Goal: Use online tool/utility: Utilize a website feature to perform a specific function

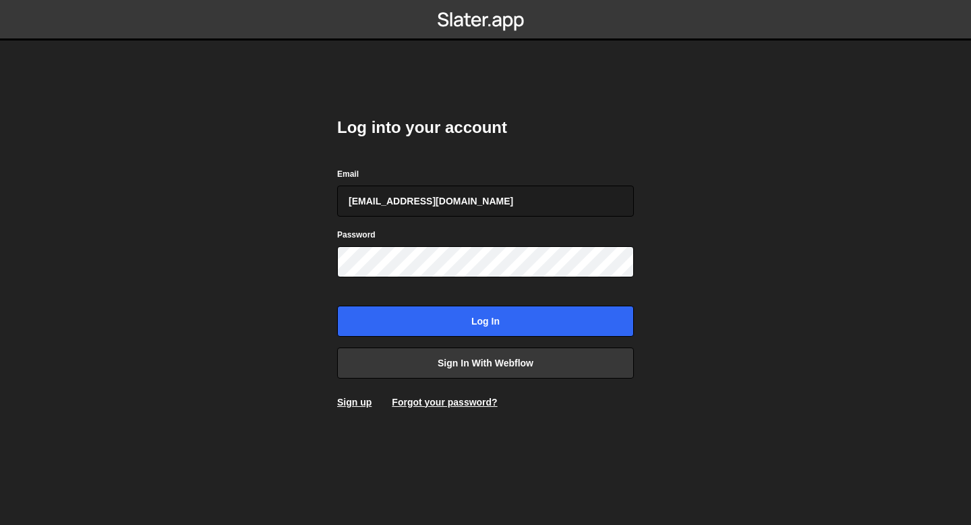
type input "[EMAIL_ADDRESS][DOMAIN_NAME]"
click at [337, 306] on input "Log in" at bounding box center [485, 321] width 297 height 31
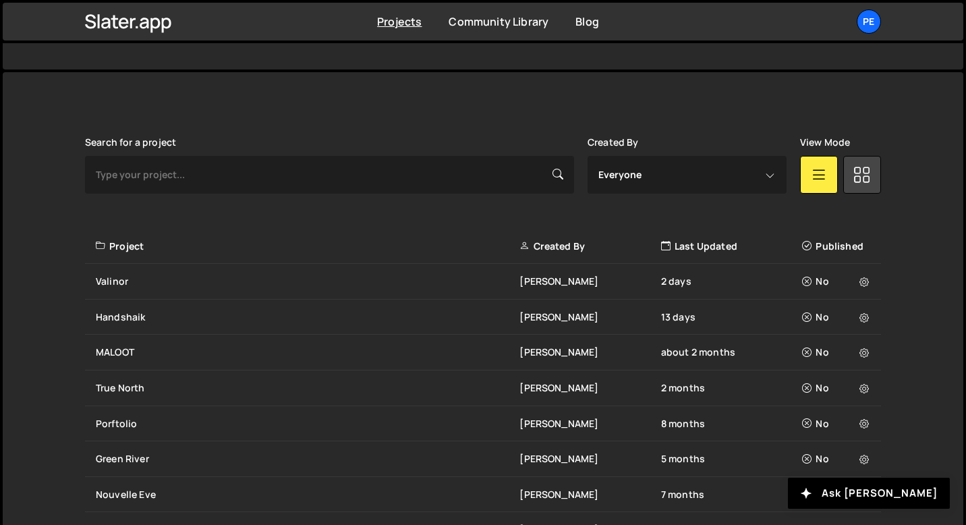
scroll to position [385, 0]
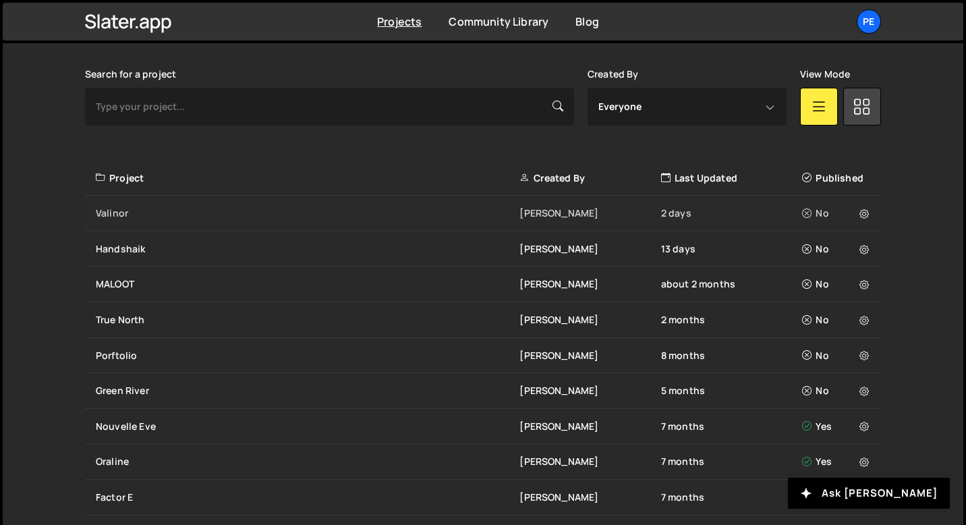
click at [127, 214] on div "Valinor" at bounding box center [308, 212] width 424 height 13
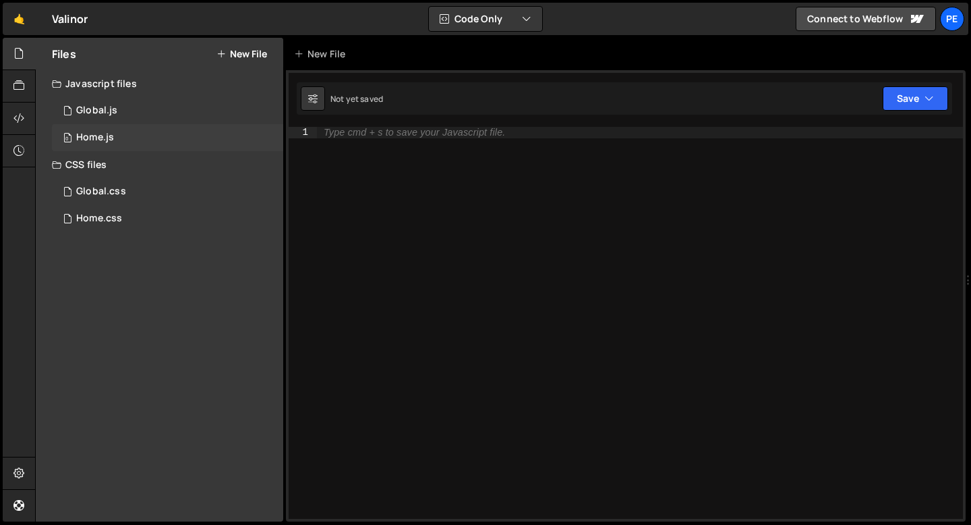
click at [122, 129] on div "0 Home.js 0" at bounding box center [167, 137] width 231 height 27
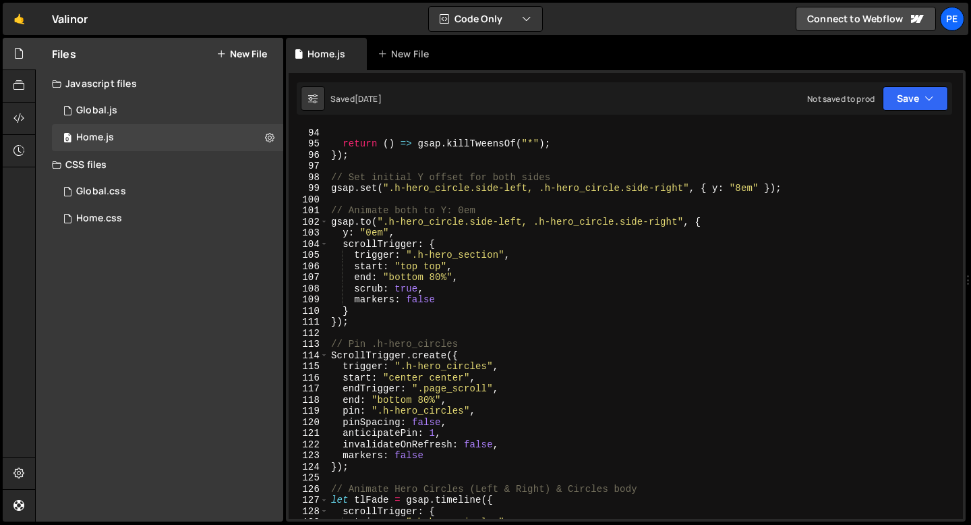
scroll to position [973, 0]
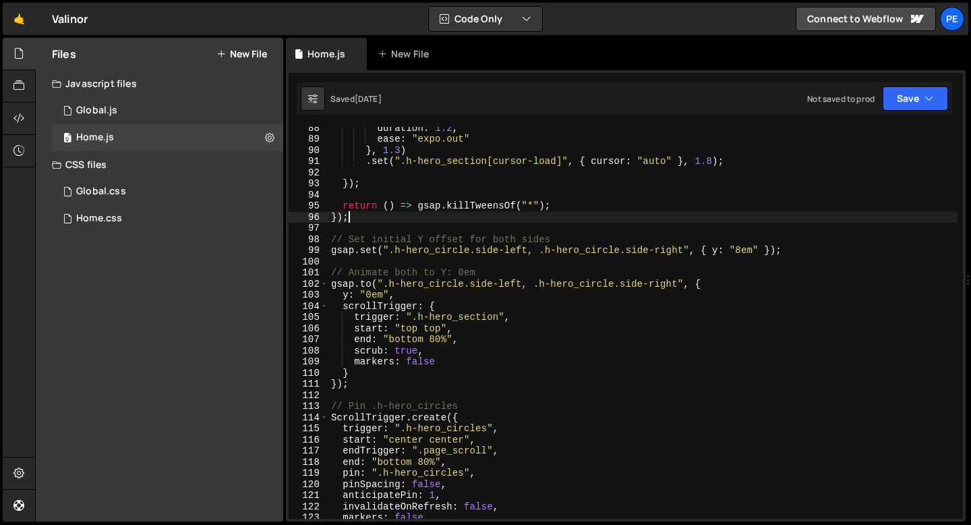
click at [353, 216] on div "duration : 1.2 , ease : "expo.out" } , 1.3 ) . set ( ".h-hero_section[cursor-lo…" at bounding box center [643, 329] width 629 height 414
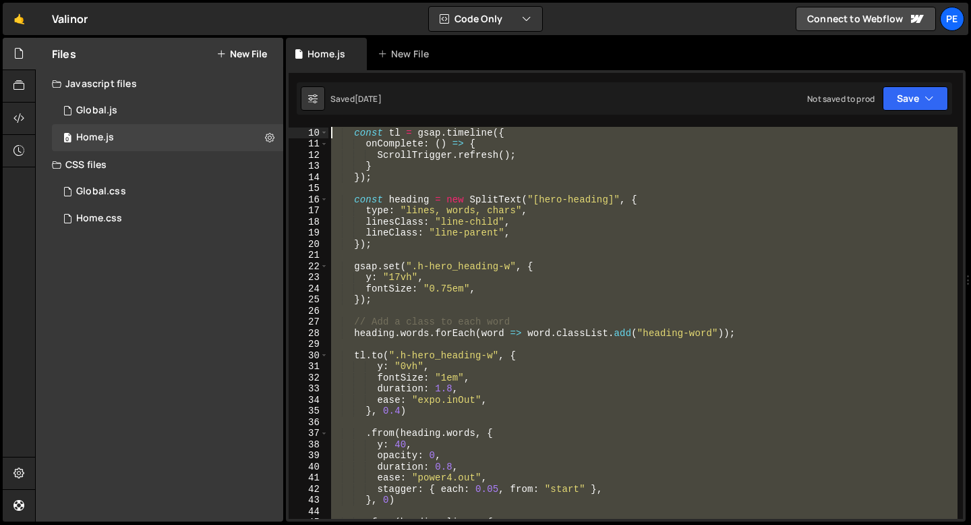
scroll to position [0, 0]
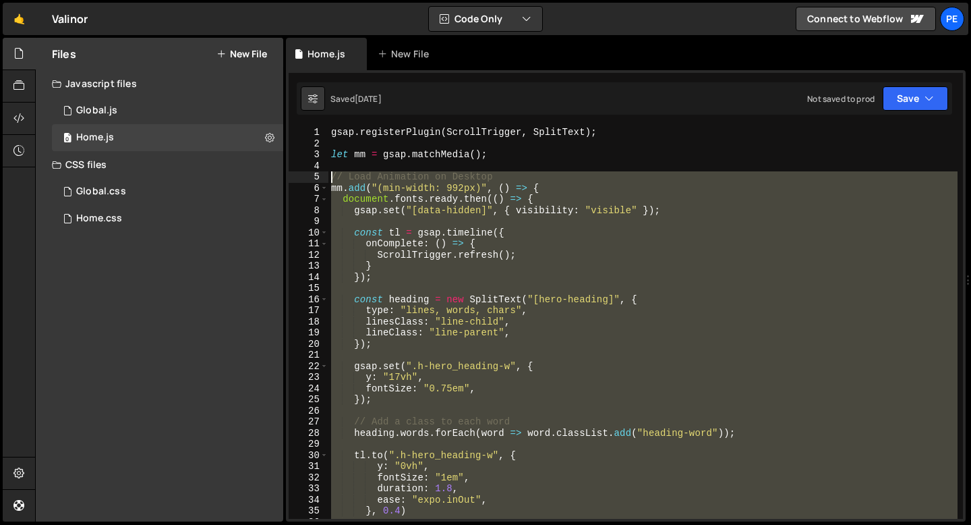
drag, startPoint x: 353, startPoint y: 216, endPoint x: 309, endPoint y: 176, distance: 59.2
click at [309, 177] on div "}); 1 2 3 4 5 6 7 8 9 10 11 12 13 14 15 16 17 18 19 20 21 22 23 24 25 26 27 28 …" at bounding box center [626, 323] width 675 height 392
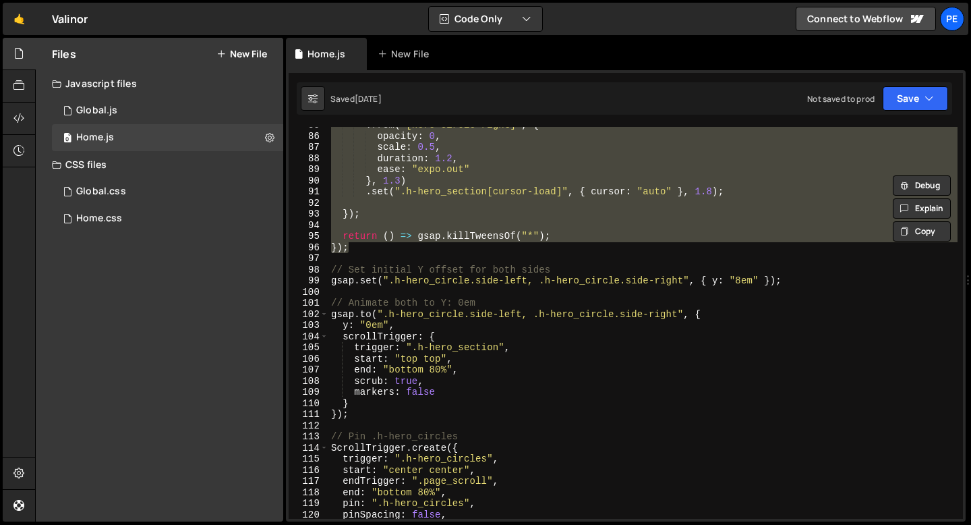
scroll to position [1019, 0]
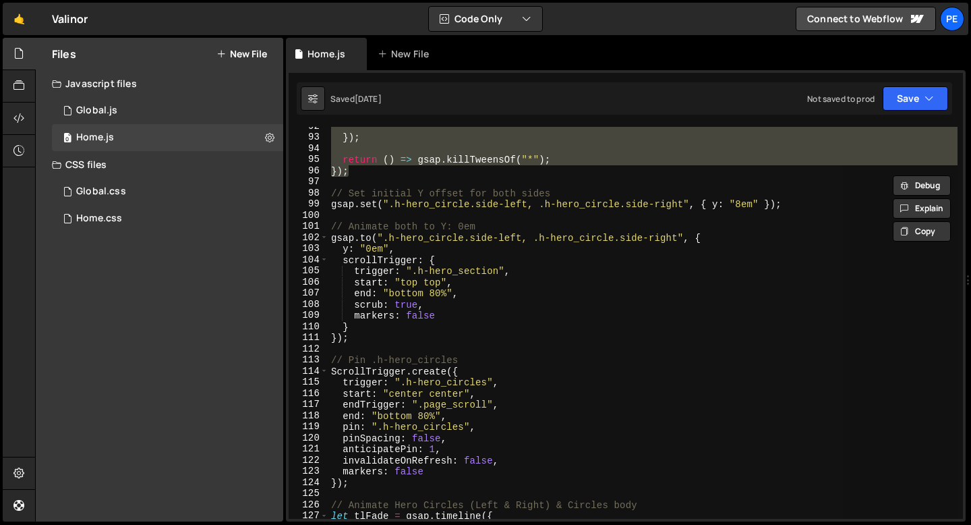
click at [358, 175] on div "}) ; return ( ) => gsap . killTweensOf ( "*" ) ; }) ; // Set initial Y offset f…" at bounding box center [643, 323] width 629 height 392
type textarea "});"
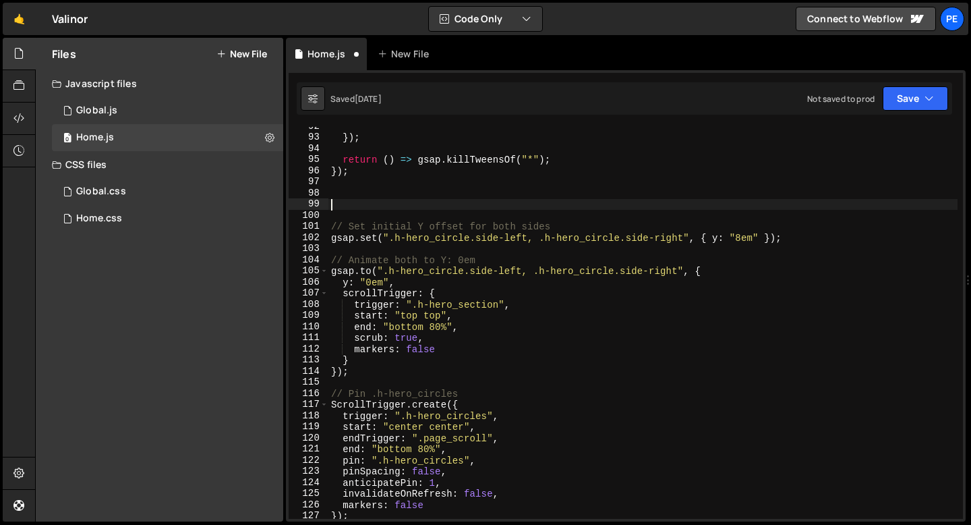
paste textarea "});"
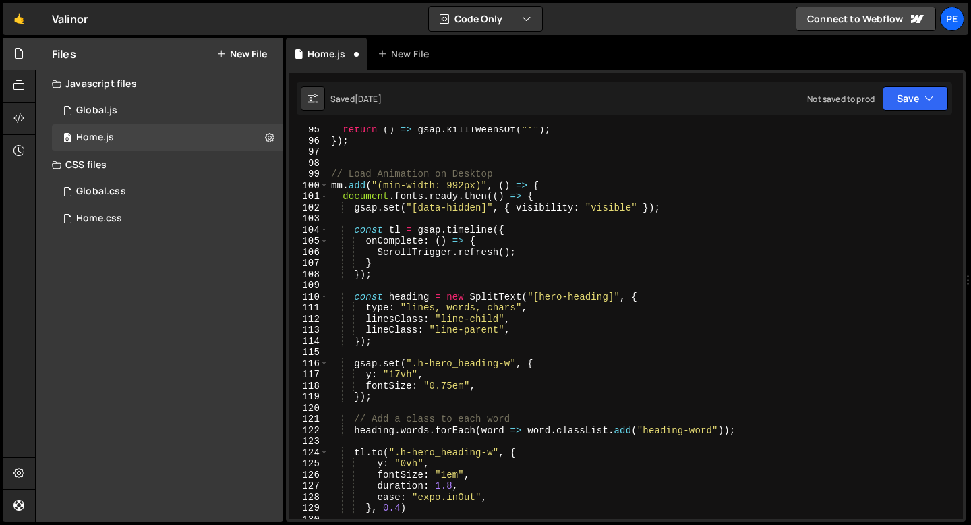
scroll to position [1004, 0]
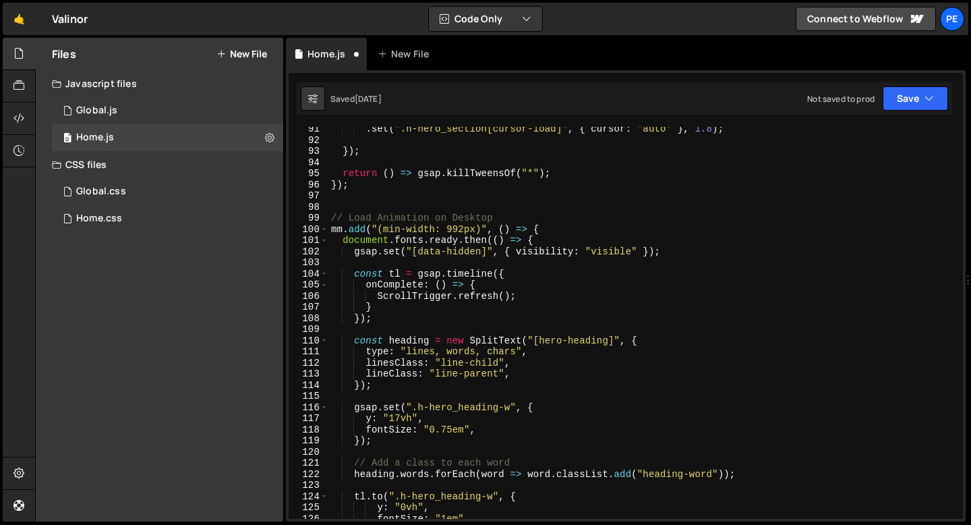
click at [459, 215] on div ". set ( ".h-hero_section[cursor-load]" , { cursor : "auto" } , 1.8 ) ; }) ; ret…" at bounding box center [643, 330] width 629 height 414
click at [400, 228] on div ". set ( ".h-hero_section[cursor-load]" , { cursor : "auto" } , 1.8 ) ; }) ; ret…" at bounding box center [643, 330] width 629 height 414
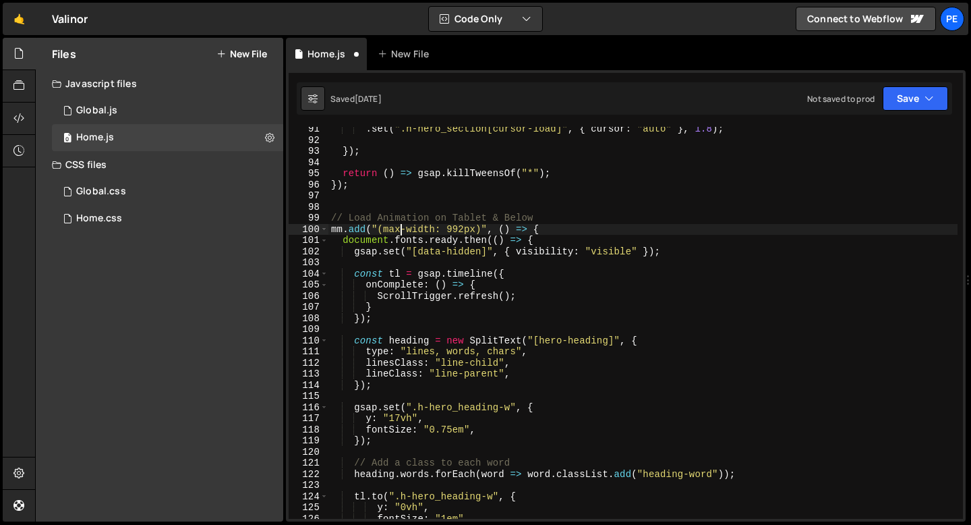
click at [463, 227] on div ". set ( ".h-hero_section[cursor-load]" , { cursor : "auto" } , 1.8 ) ; }) ; ret…" at bounding box center [643, 330] width 629 height 414
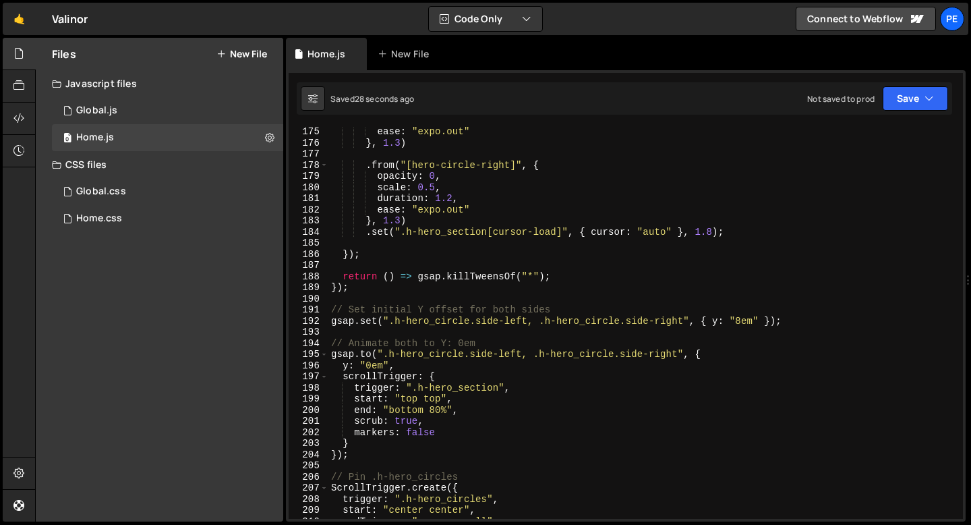
scroll to position [1972, 0]
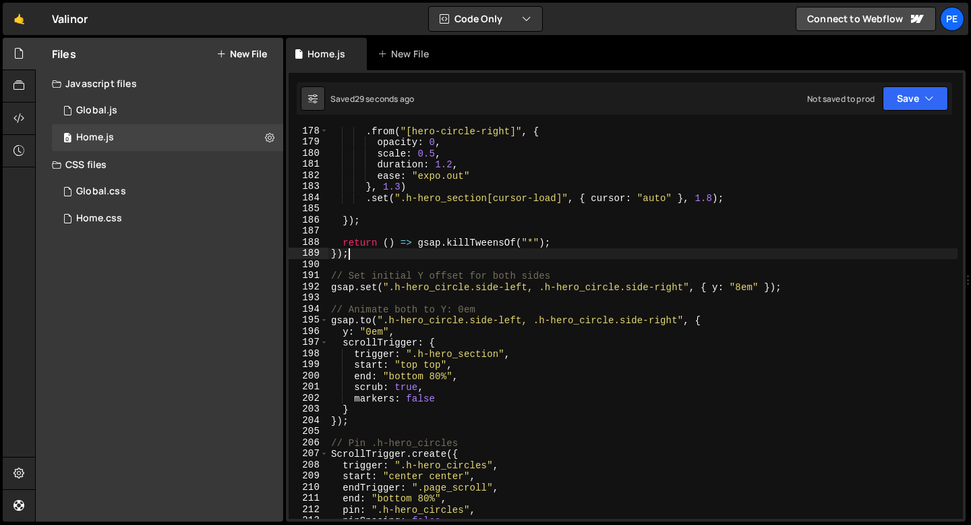
click at [369, 256] on div ". from ( "[hero-circle-right]" , { opacity : 0 , scale : 0.5 , duration : 1.2 ,…" at bounding box center [643, 332] width 629 height 414
type textarea "});"
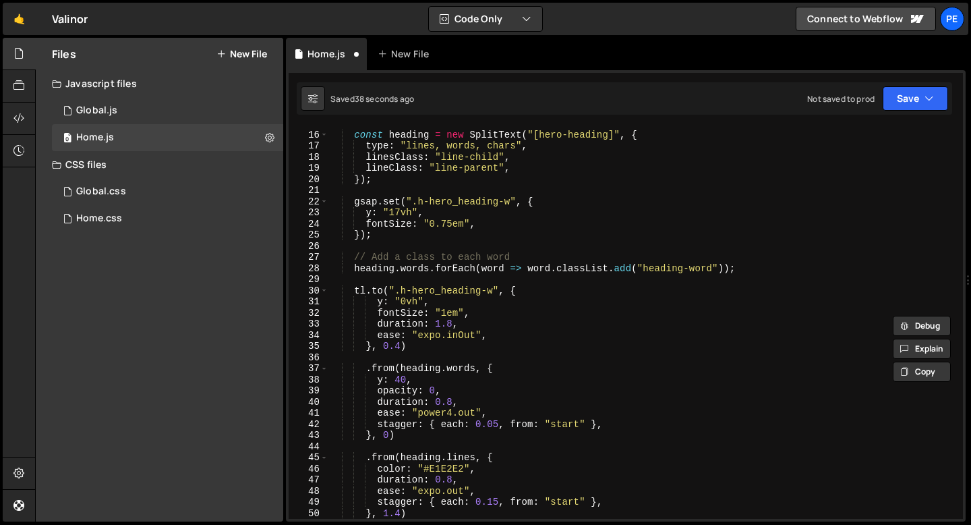
scroll to position [0, 0]
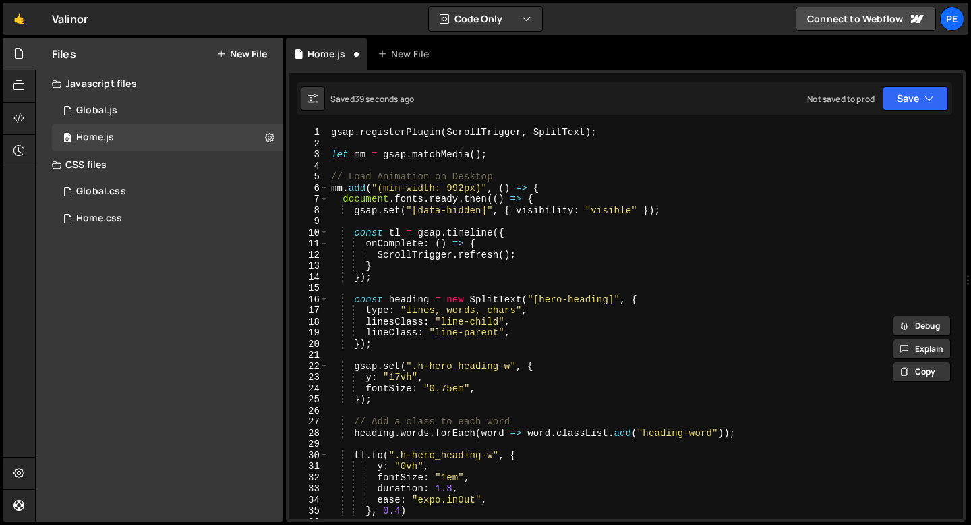
click at [362, 190] on div "gsap . registerPlugin ( ScrollTrigger , SplitText ) ; let mm = gsap . matchMedi…" at bounding box center [643, 334] width 629 height 414
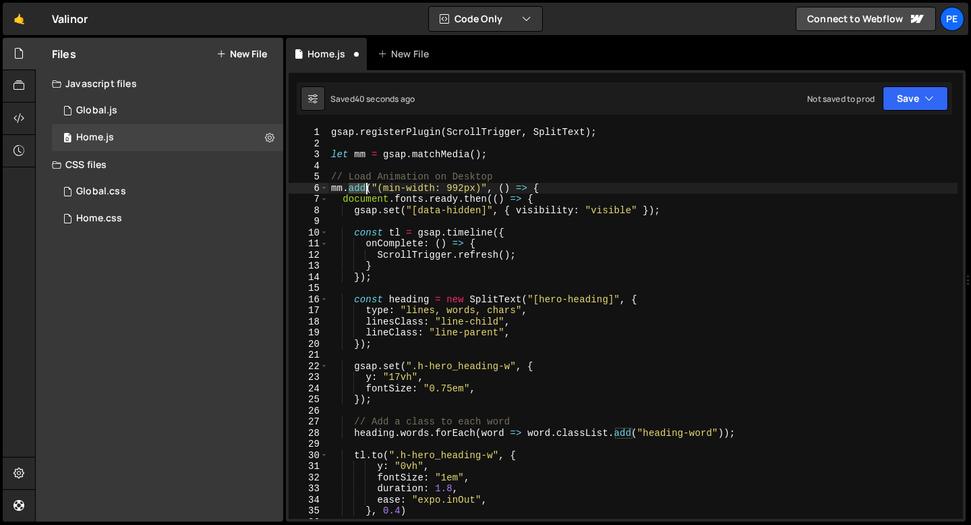
click at [362, 190] on div "gsap . registerPlugin ( ScrollTrigger , SplitText ) ; let mm = gsap . matchMedi…" at bounding box center [643, 334] width 629 height 414
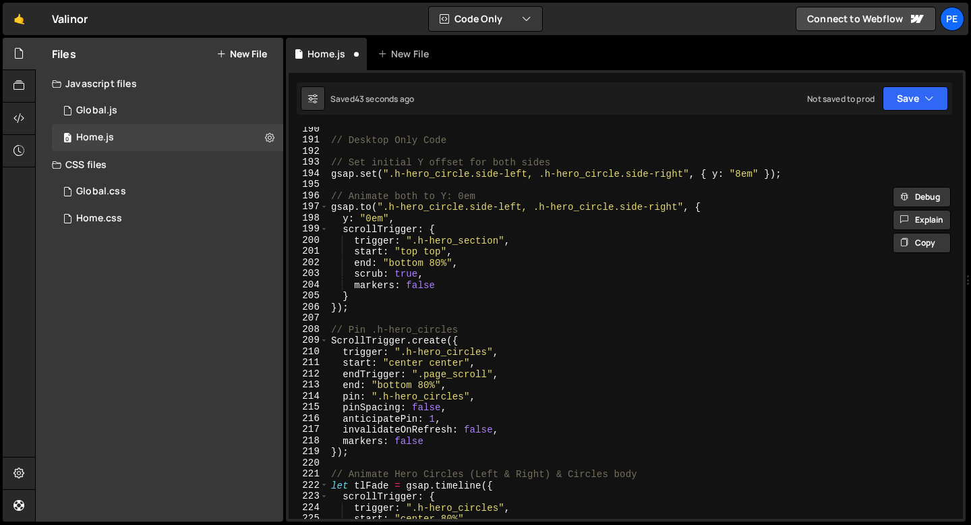
scroll to position [2080, 0]
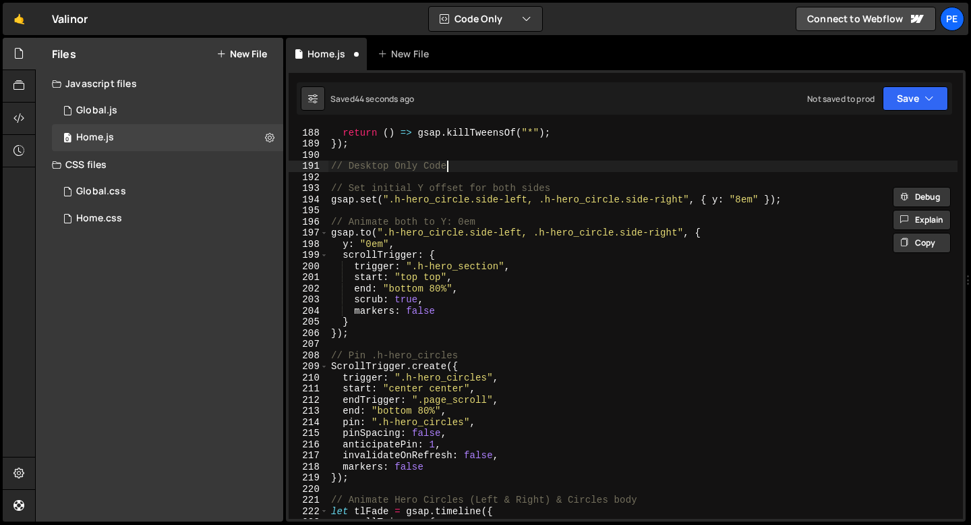
click at [484, 167] on div "return ( ) => gsap . killTweensOf ( "*" ) ; }) ; // Desktop Only Code // Set in…" at bounding box center [643, 323] width 629 height 414
type textarea "// Desktop Only Code"
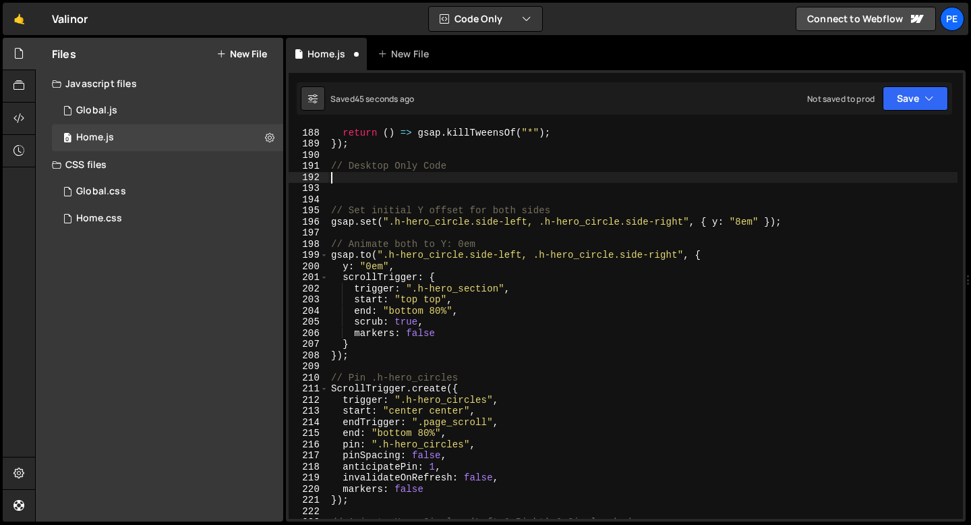
paste textarea "}"
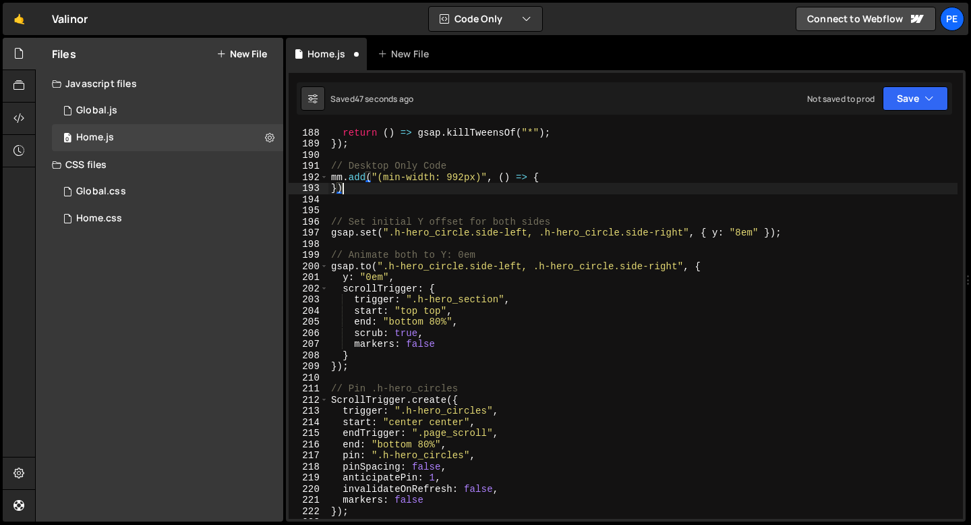
type textarea "});"
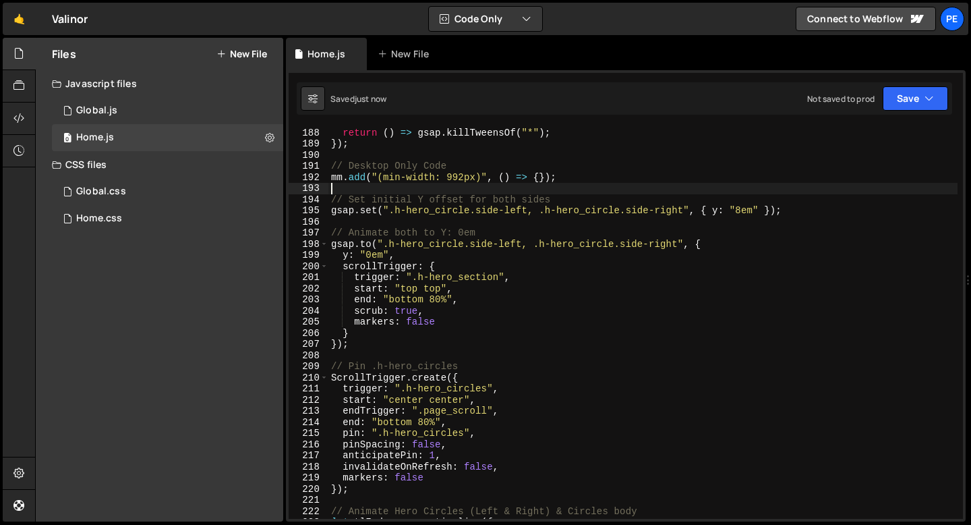
click at [538, 175] on div "return ( ) => gsap . killTweensOf ( "*" ) ; }) ; // Desktop Only Code mm . add …" at bounding box center [643, 323] width 629 height 414
type textarea "mm.add("(min-width: 992px)", () => {});"
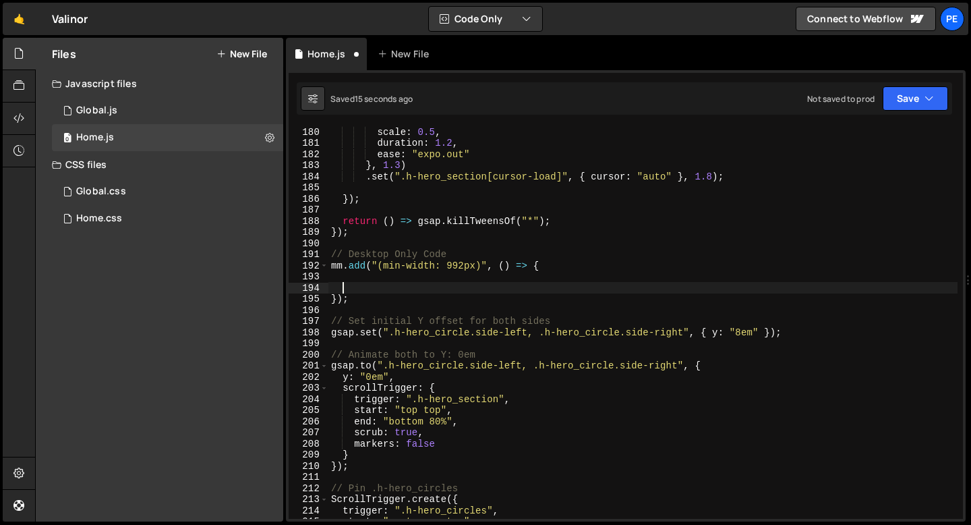
scroll to position [1993, 0]
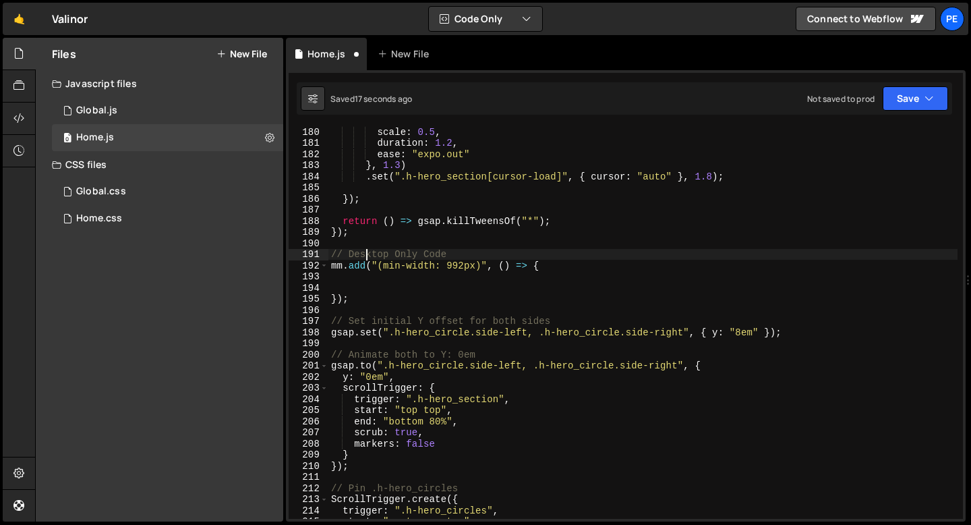
click at [365, 252] on div "scale : 0.5 , duration : 1.2 , ease : "expo.out" } , 1.3 ) . set ( ".h-hero_sec…" at bounding box center [643, 333] width 629 height 414
click at [392, 252] on div "scale : 0.5 , duration : 1.2 , ease : "expo.out" } , 1.3 ) . set ( ".h-hero_sec…" at bounding box center [643, 333] width 629 height 414
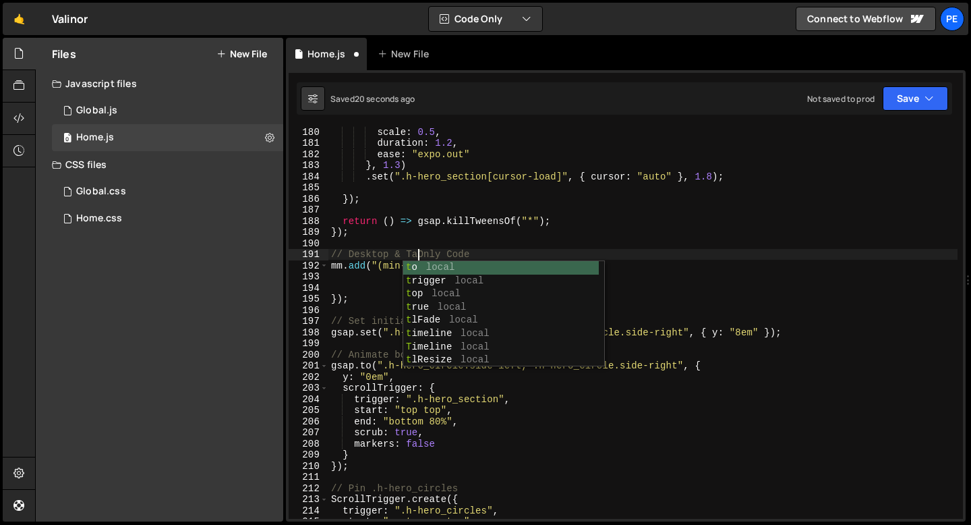
scroll to position [0, 6]
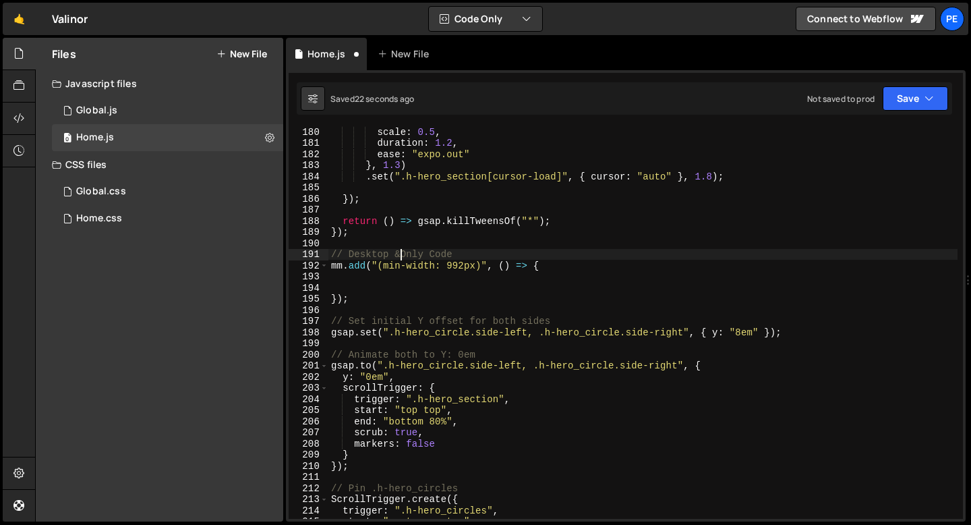
type textarea "// Desktop Only Code"
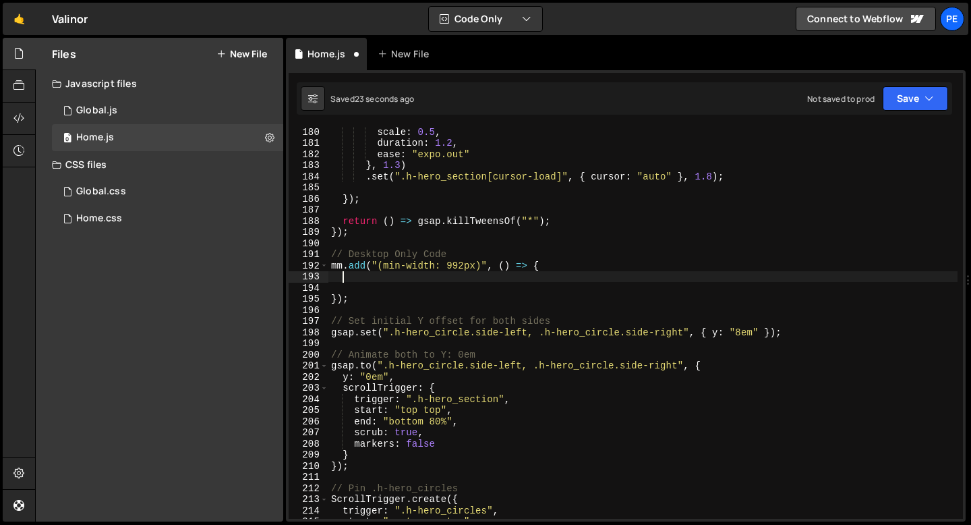
click at [398, 280] on div "scale : 0.5 , duration : 1.2 , ease : "expo.out" } , 1.3 ) . set ( ".h-hero_sec…" at bounding box center [643, 333] width 629 height 414
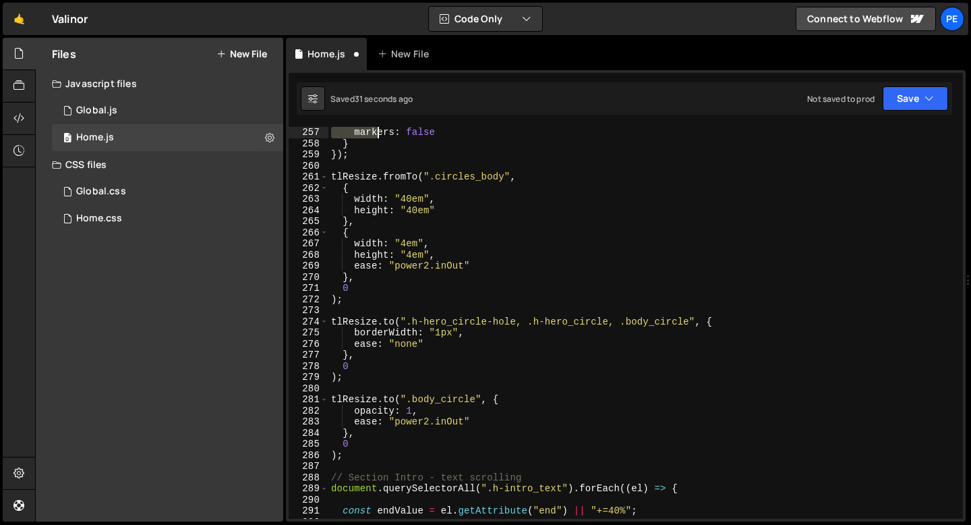
scroll to position [2816, 0]
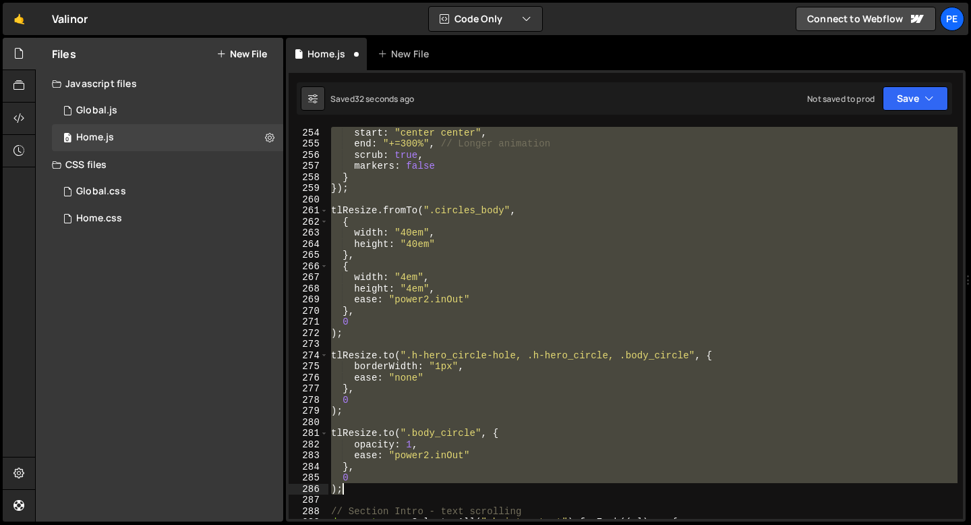
drag, startPoint x: 331, startPoint y: 319, endPoint x: 376, endPoint y: 486, distance: 172.8
click at [376, 485] on div "start : "center center" , end : "+=300%" , // Longer animation scrub : true , m…" at bounding box center [643, 334] width 629 height 414
type textarea "0 );"
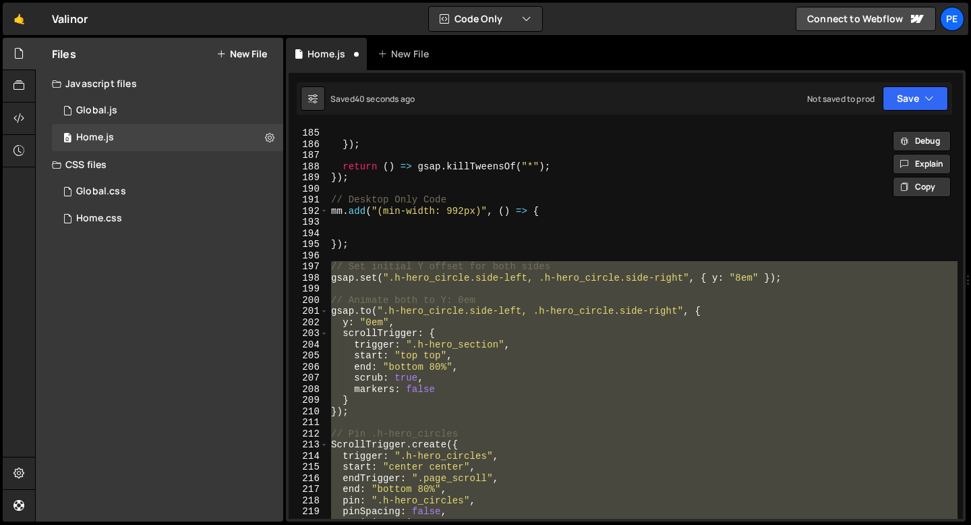
scroll to position [1987, 0]
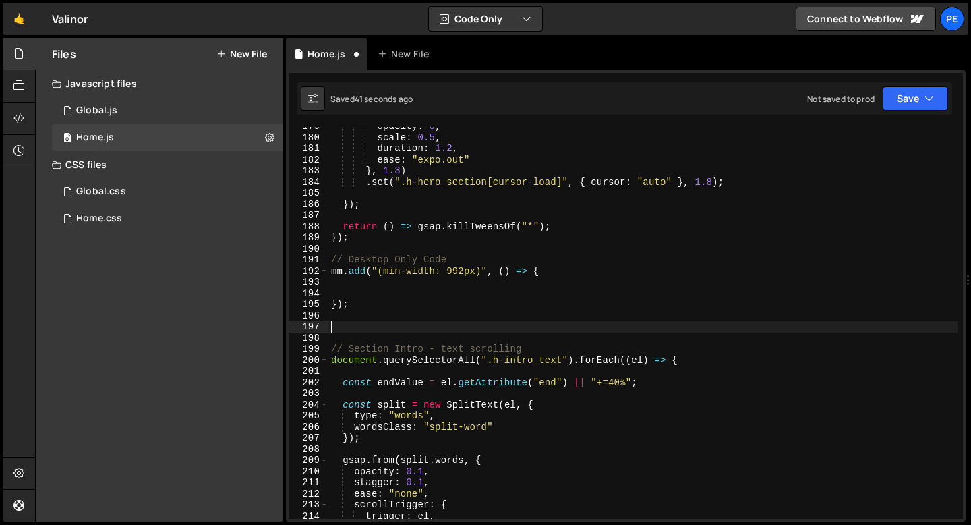
click at [550, 281] on div "opacity : 0 , scale : 0.5 , duration : 1.2 , ease : "expo.out" } , 1.3 ) . set …" at bounding box center [643, 328] width 629 height 414
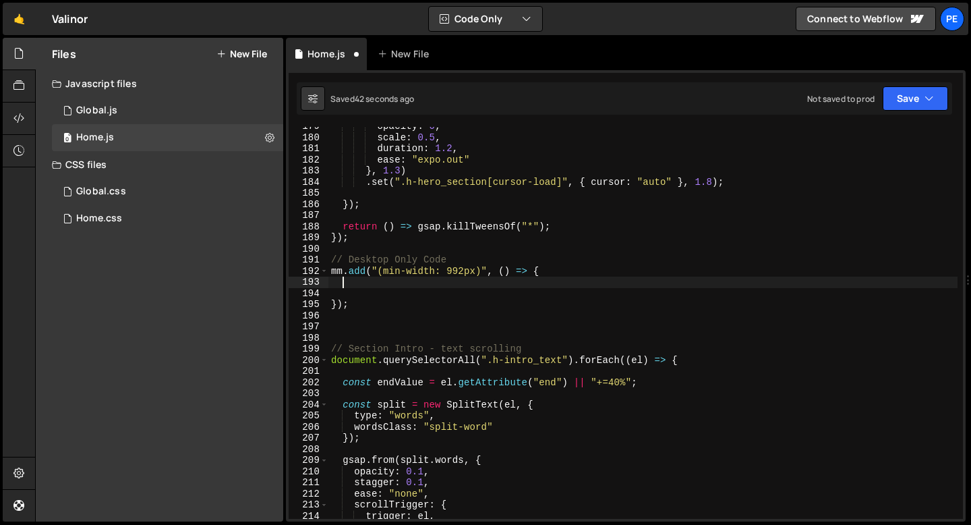
paste textarea ");"
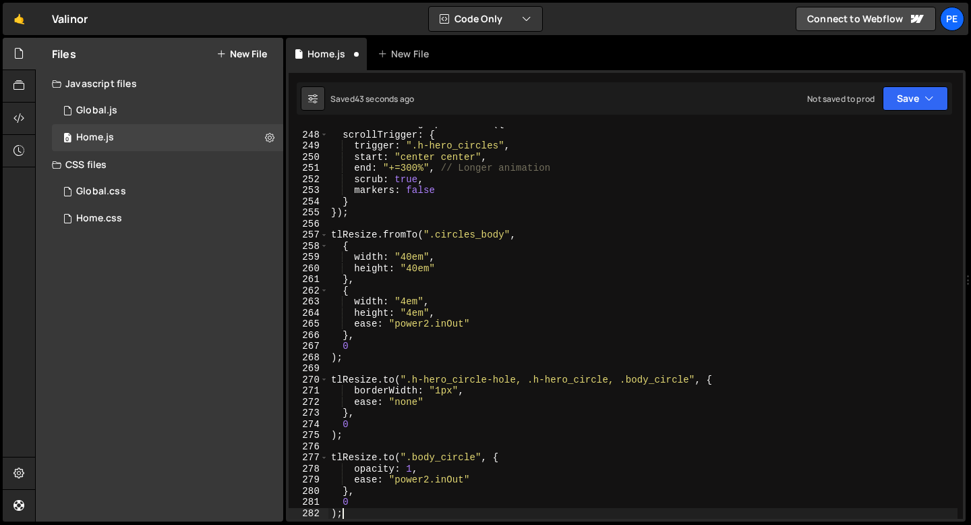
scroll to position [2747, 0]
type textarea ");"
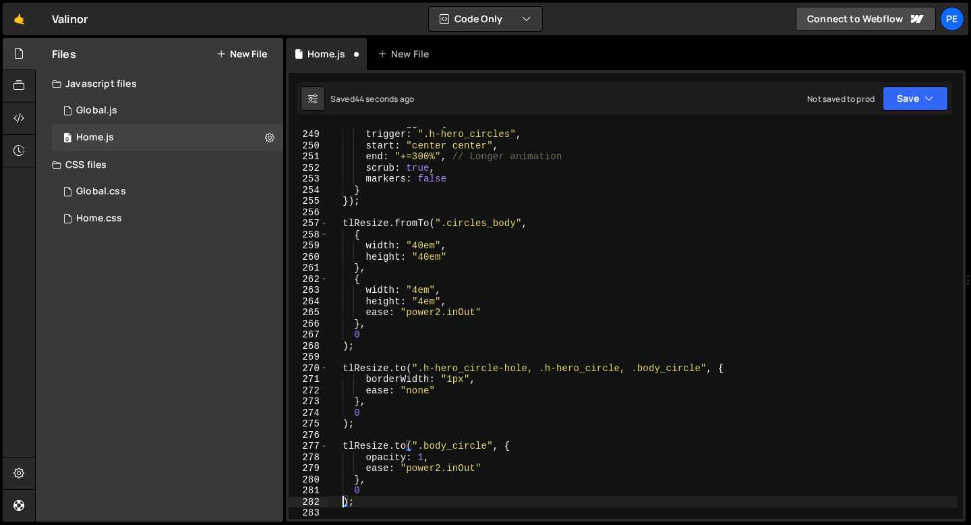
scroll to position [2924, 0]
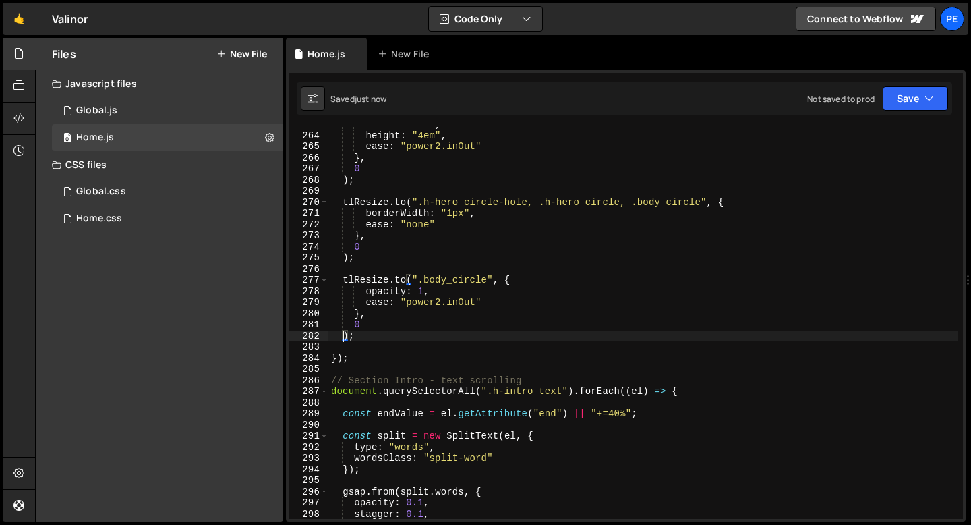
click at [368, 349] on div "width : "4em" , height : "4em" , ease : "power2.inOut" } , 0 ) ; tlResize . to …" at bounding box center [643, 326] width 629 height 414
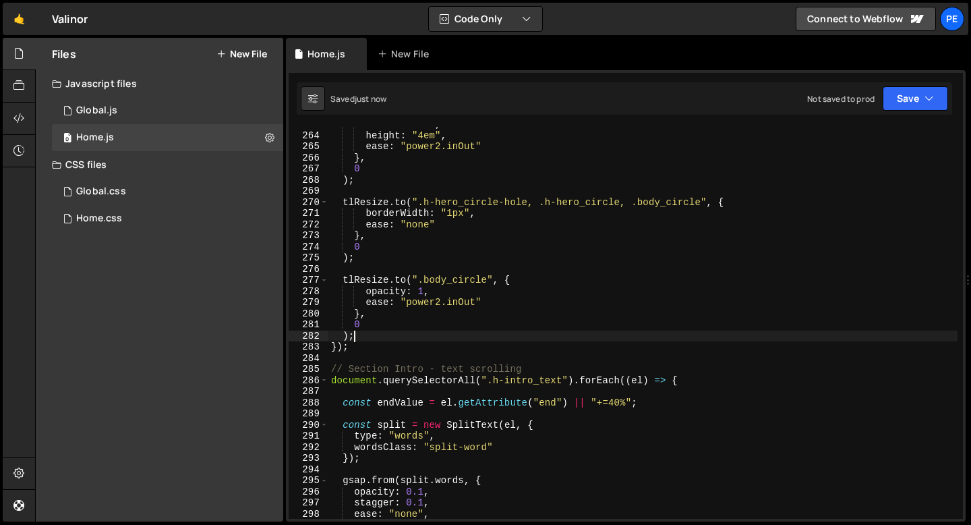
type textarea ");"
click at [94, 208] on div "Home.css 0" at bounding box center [167, 218] width 231 height 27
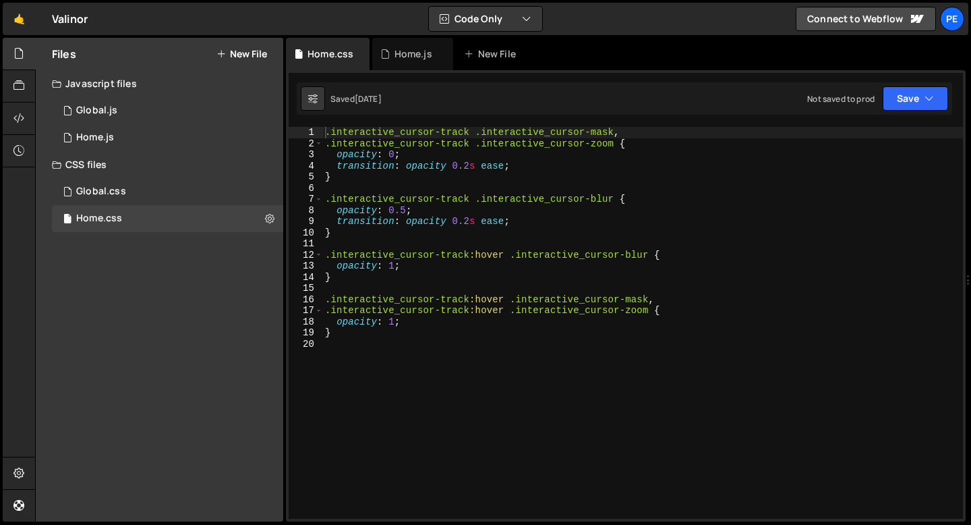
click at [351, 360] on div ".interactive_cursor-track .interactive_cursor-mask , .interactive_cursor-track …" at bounding box center [642, 334] width 641 height 414
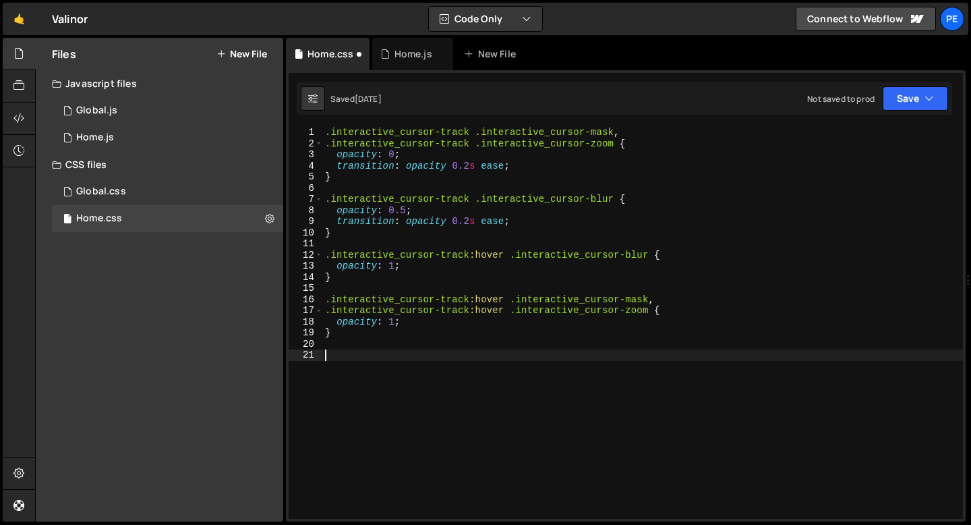
paste textarea "body_circle"
click at [326, 355] on div ".interactive_cursor-track .interactive_cursor-mask , .interactive_cursor-track …" at bounding box center [642, 334] width 641 height 414
click at [413, 354] on div ".interactive_cursor-track .interactive_cursor-mask , .interactive_cursor-track …" at bounding box center [642, 334] width 641 height 414
paste textarea "circle_info-border"
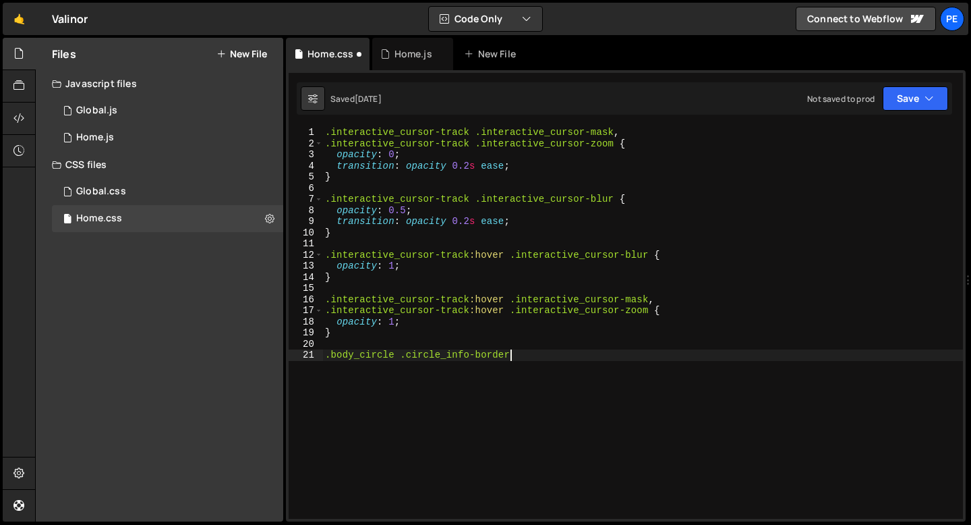
scroll to position [0, 12]
type textarea ".body_circle .circle_info-border {"
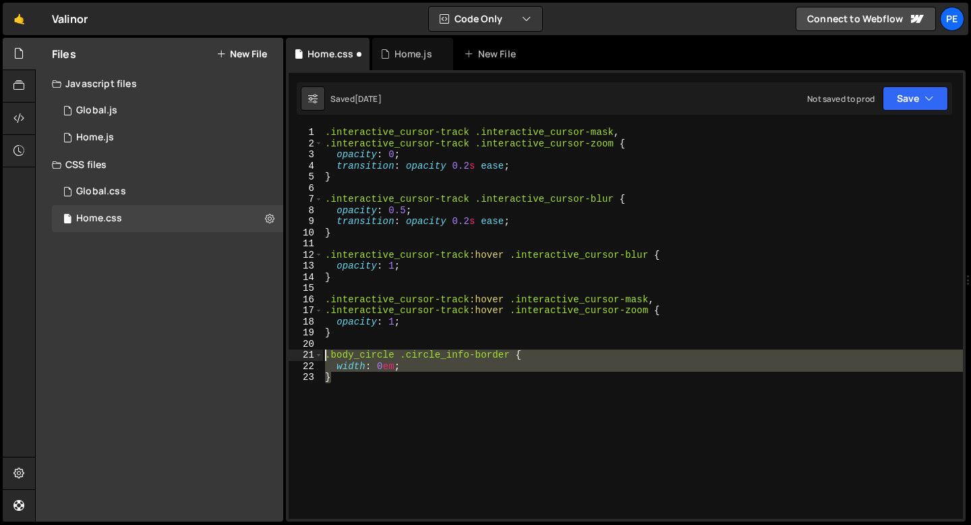
drag, startPoint x: 366, startPoint y: 374, endPoint x: 324, endPoint y: 352, distance: 47.4
click at [325, 352] on div ".interactive_cursor-track .interactive_cursor-mask , .interactive_cursor-track …" at bounding box center [642, 334] width 641 height 414
click at [343, 378] on div ".interactive_cursor-track .interactive_cursor-mask , .interactive_cursor-track …" at bounding box center [642, 323] width 641 height 392
type textarea "}"
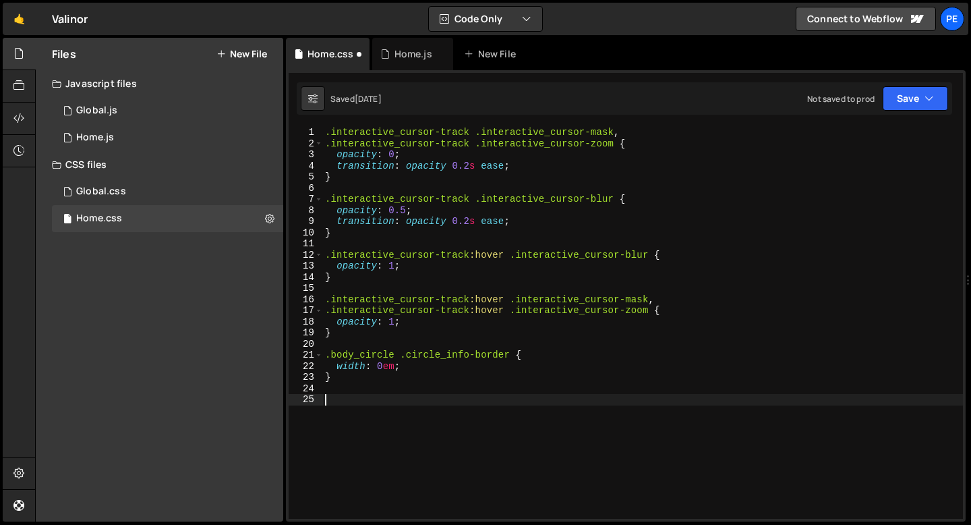
paste textarea "}"
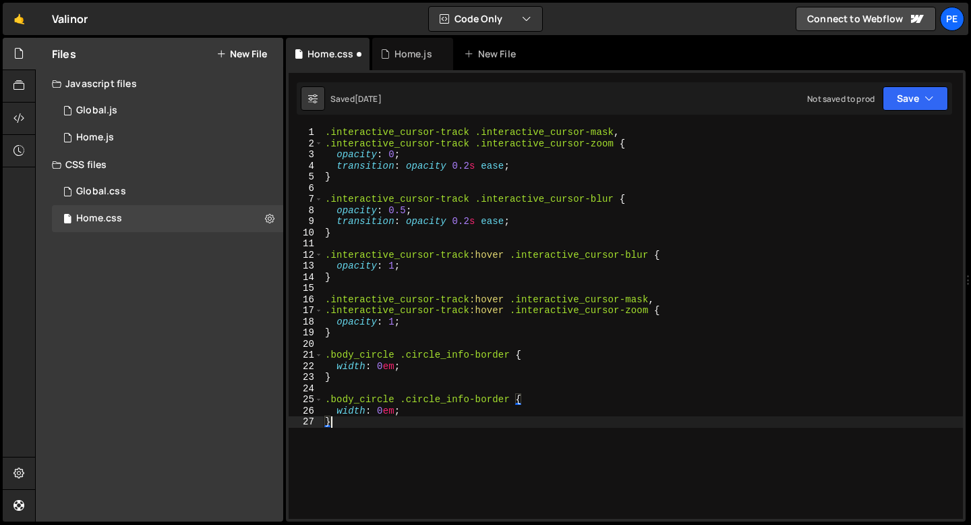
click at [358, 414] on div ".interactive_cursor-track .interactive_cursor-mask , .interactive_cursor-track …" at bounding box center [642, 334] width 641 height 414
click at [358, 413] on div ".interactive_cursor-track .interactive_cursor-mask , .interactive_cursor-track …" at bounding box center [642, 334] width 641 height 414
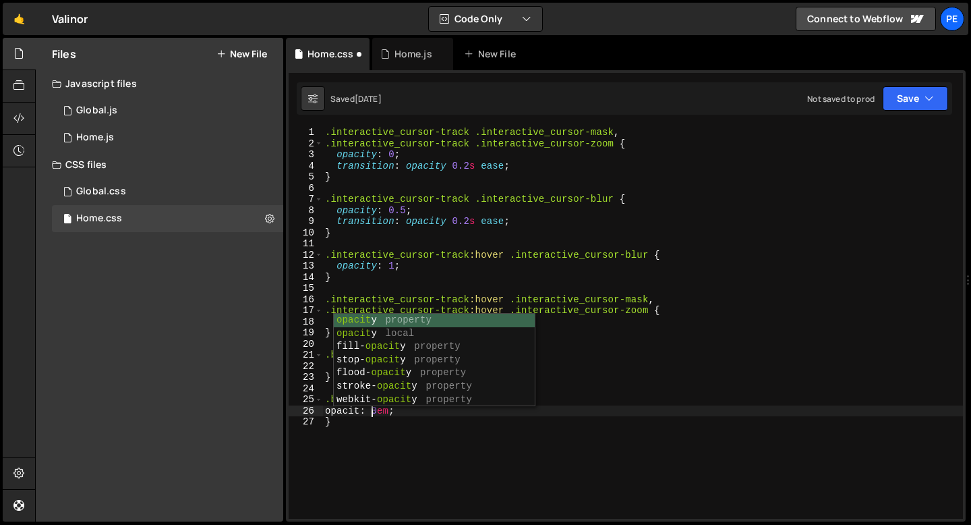
scroll to position [0, 3]
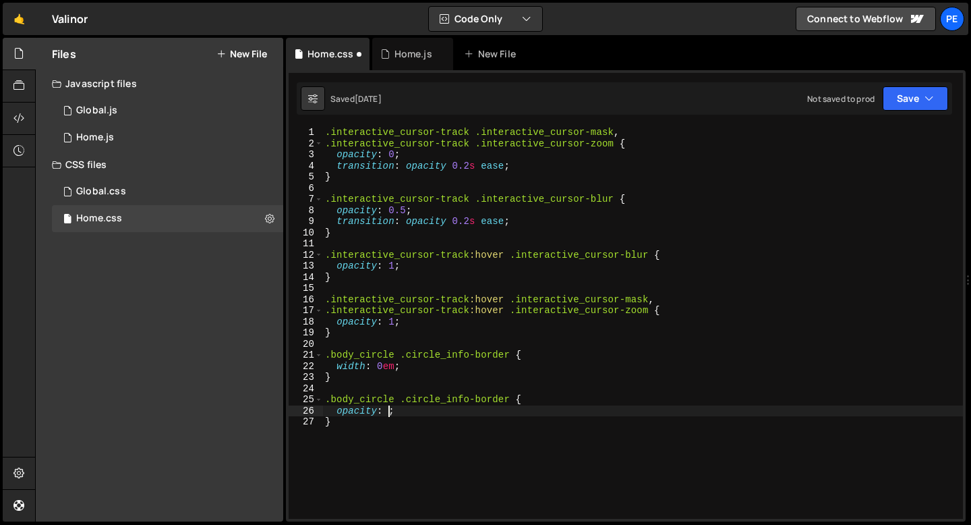
paste textarea "circle_info-tag"
drag, startPoint x: 407, startPoint y: 399, endPoint x: 509, endPoint y: 402, distance: 101.9
click at [509, 402] on div ".interactive_cursor-track .interactive_cursor-mask , .interactive_cursor-track …" at bounding box center [642, 334] width 641 height 414
paste textarea "tag"
click at [389, 413] on div ".interactive_cursor-track .interactive_cursor-mask , .interactive_cursor-track …" at bounding box center [642, 334] width 641 height 414
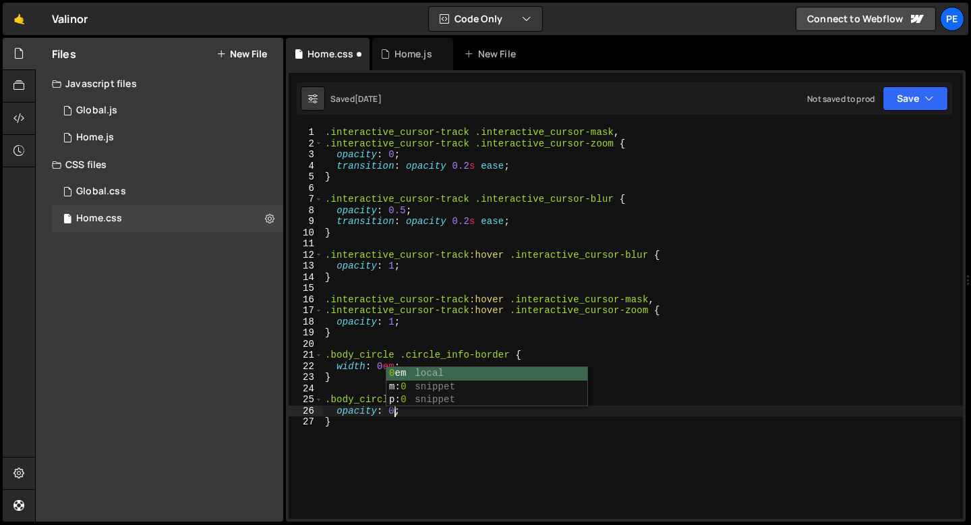
scroll to position [0, 4]
click at [384, 429] on div ".interactive_cursor-track .interactive_cursor-mask , .interactive_cursor-track …" at bounding box center [642, 334] width 641 height 414
type textarea "}"
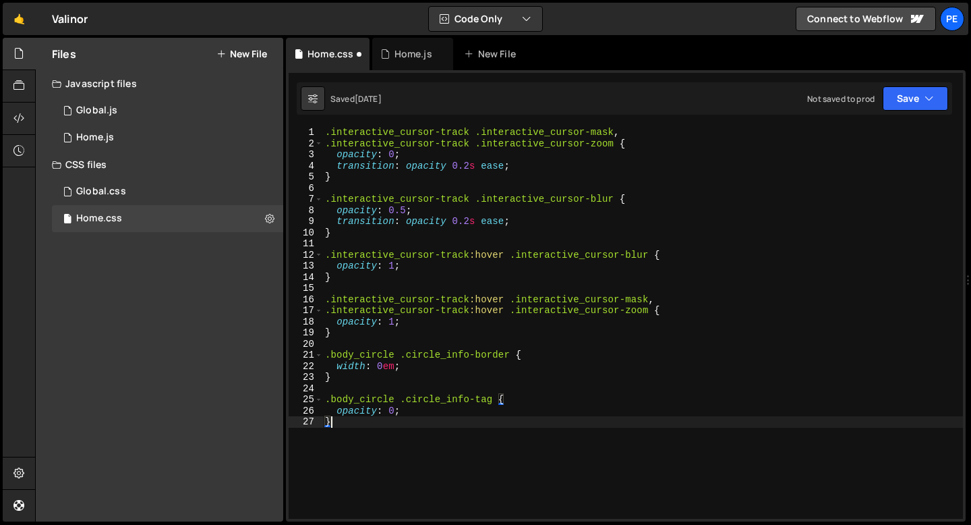
click at [362, 382] on div ".interactive_cursor-track .interactive_cursor-mask , .interactive_cursor-track …" at bounding box center [642, 334] width 641 height 414
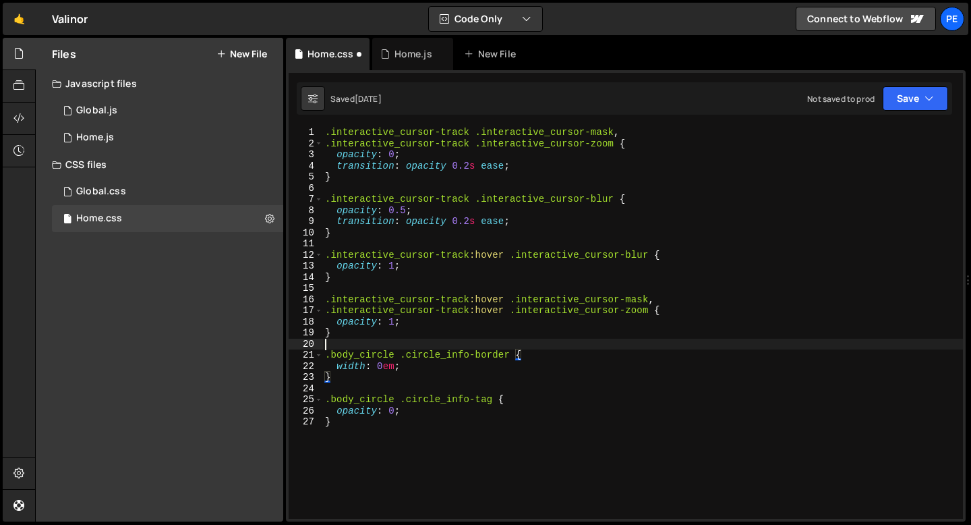
click at [333, 345] on div ".interactive_cursor-track .interactive_cursor-mask , .interactive_cursor-track …" at bounding box center [642, 334] width 641 height 414
click at [511, 351] on div ".interactive_cursor-track .interactive_cursor-mask , .interactive_cursor-track …" at bounding box center [642, 334] width 641 height 414
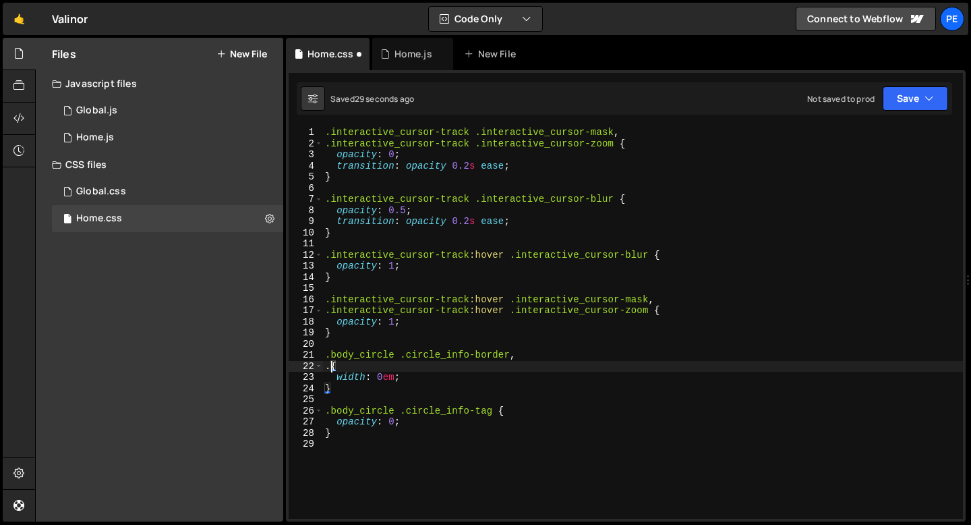
paste textarea "h"
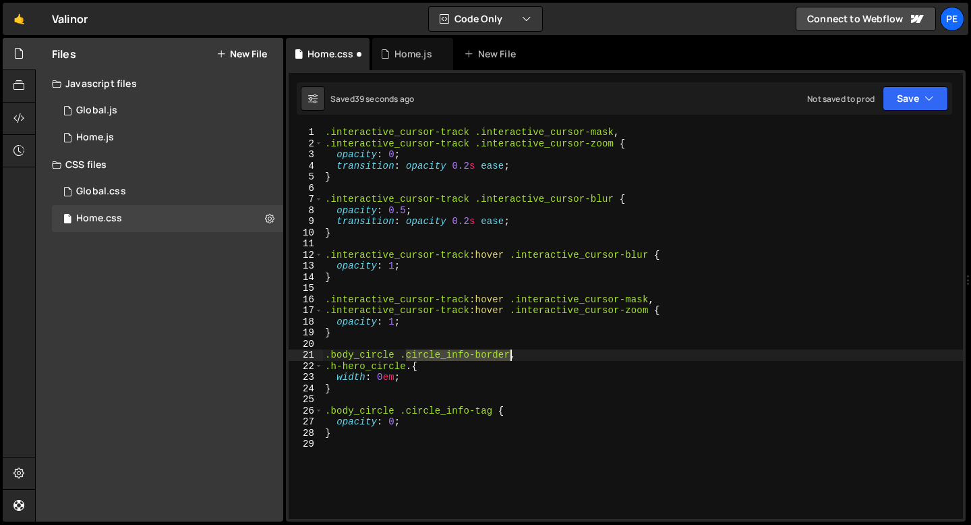
drag, startPoint x: 406, startPoint y: 355, endPoint x: 507, endPoint y: 353, distance: 101.2
click at [507, 353] on div ".interactive_cursor-track .interactive_cursor-mask , .interactive_cursor-track …" at bounding box center [642, 334] width 641 height 414
click at [418, 365] on div ".interactive_cursor-track .interactive_cursor-mask , .interactive_cursor-track …" at bounding box center [642, 334] width 641 height 414
paste textarea "circle_info-borde"
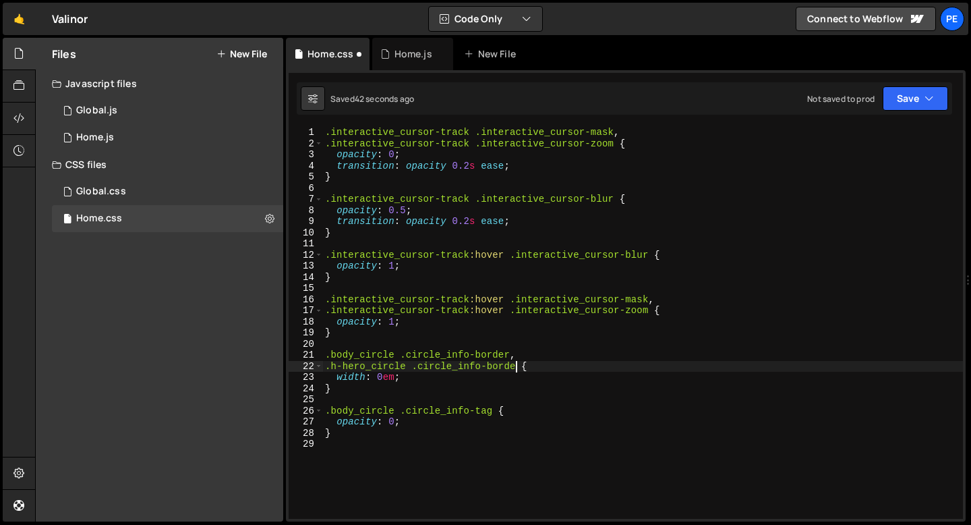
scroll to position [0, 13]
click at [494, 409] on div ".interactive_cursor-track .interactive_cursor-mask , .interactive_cursor-track …" at bounding box center [642, 334] width 641 height 414
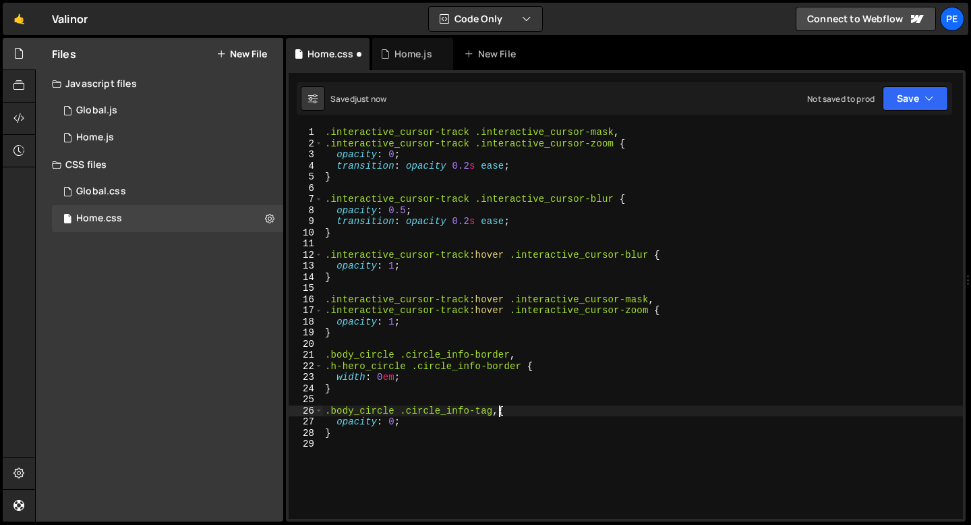
scroll to position [0, 0]
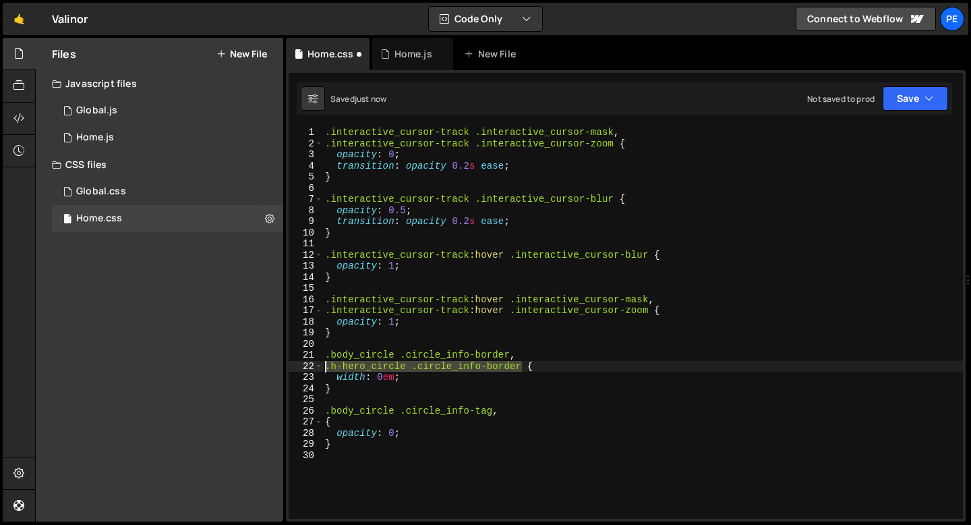
drag, startPoint x: 521, startPoint y: 363, endPoint x: 324, endPoint y: 364, distance: 196.3
click at [324, 364] on div ".interactive_cursor-track .interactive_cursor-mask , .interactive_cursor-track …" at bounding box center [642, 334] width 641 height 414
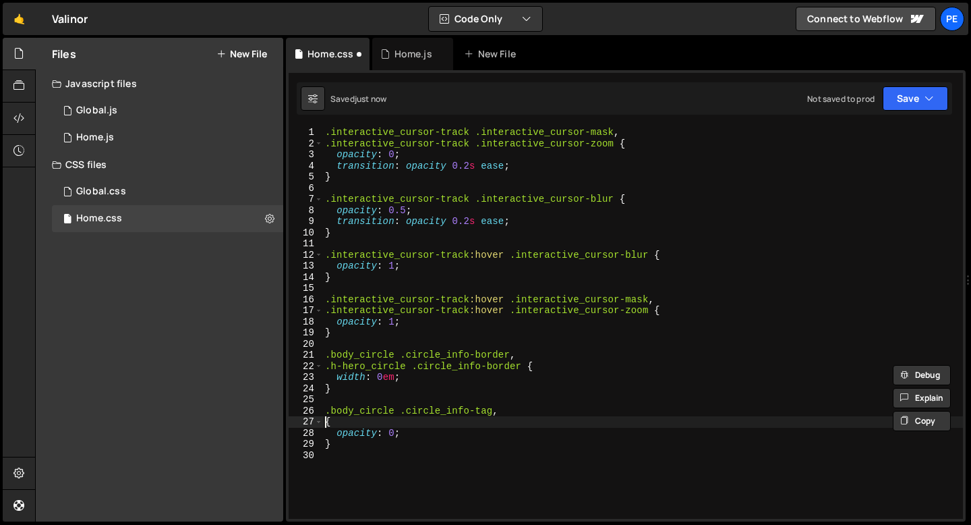
click at [325, 422] on div ".interactive_cursor-track .interactive_cursor-mask , .interactive_cursor-track …" at bounding box center [642, 334] width 641 height 414
paste textarea ".h-hero_circle .circle_info-border"
click at [497, 423] on div ".interactive_cursor-track .interactive_cursor-mask , .interactive_cursor-track …" at bounding box center [642, 334] width 641 height 414
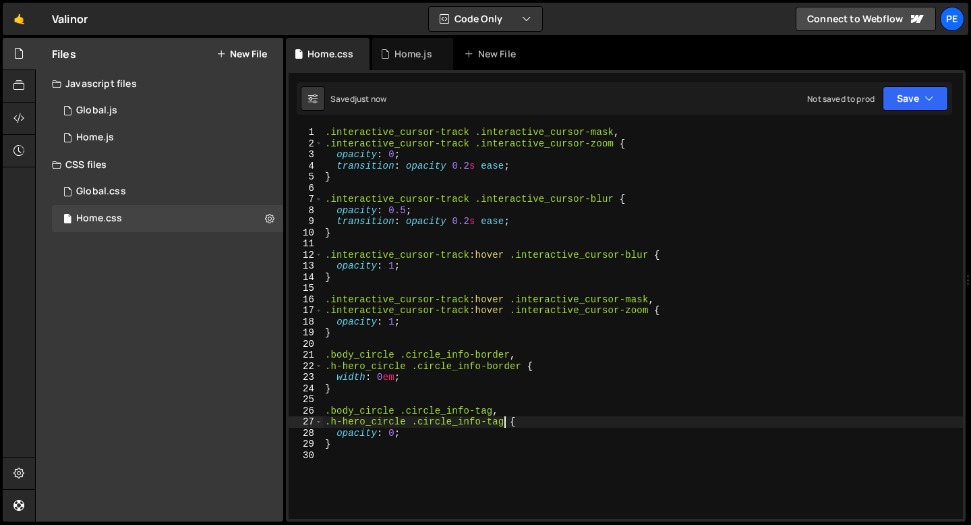
click at [424, 445] on div ".interactive_cursor-track .interactive_cursor-mask , .interactive_cursor-track …" at bounding box center [642, 334] width 641 height 414
type textarea "}"
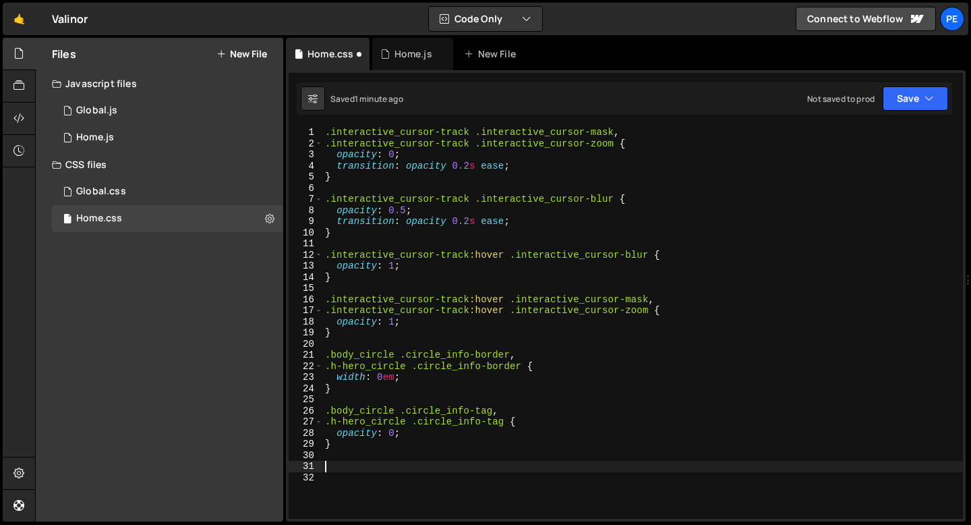
click at [320, 440] on div "29" at bounding box center [306, 443] width 34 height 11
click at [358, 451] on div ".interactive_cursor-track .interactive_cursor-mask , .interactive_cursor-track …" at bounding box center [642, 334] width 641 height 414
click at [348, 447] on div ".interactive_cursor-track .interactive_cursor-mask , .interactive_cursor-track …" at bounding box center [642, 334] width 641 height 414
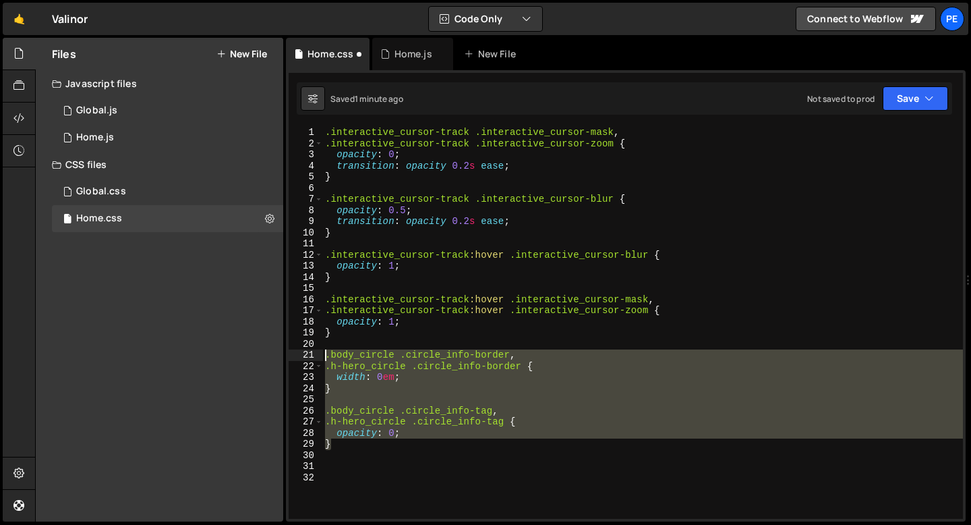
drag, startPoint x: 337, startPoint y: 443, endPoint x: 324, endPoint y: 358, distance: 86.1
click at [324, 359] on div ".interactive_cursor-track .interactive_cursor-mask , .interactive_cursor-track …" at bounding box center [642, 334] width 641 height 414
type textarea ".body_circle .circle_info-border, .h-hero_circle .circle_info-border {"
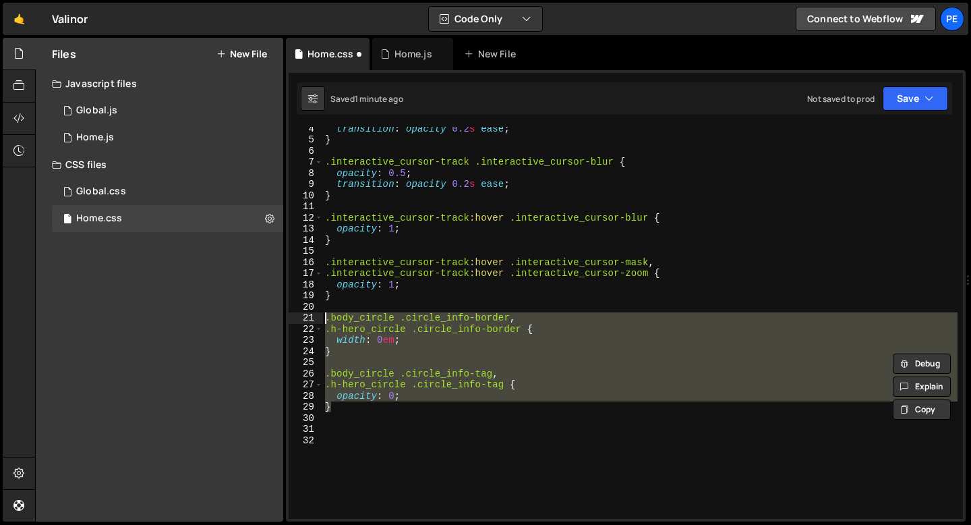
scroll to position [43, 0]
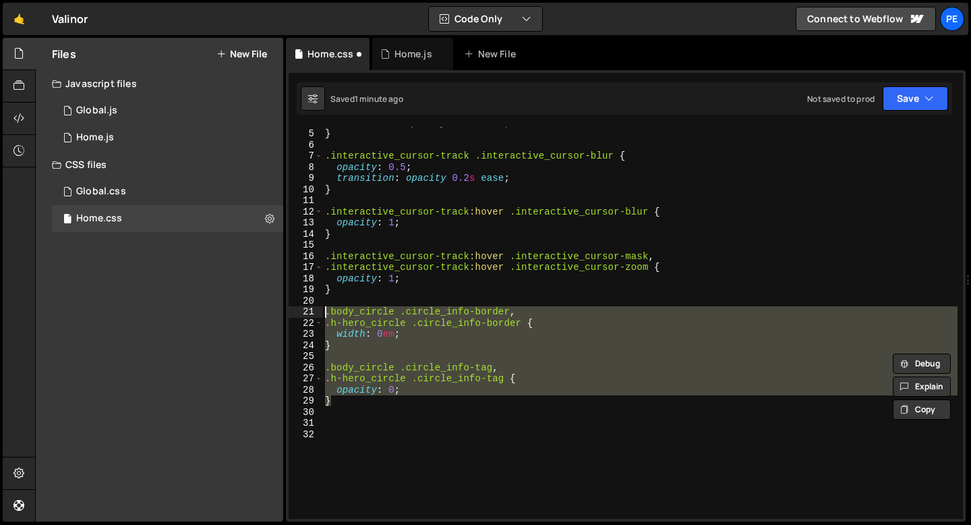
click at [343, 411] on div "transition : opacity 0.2 s ease ; } .interactive_cursor-track .interactive_curs…" at bounding box center [639, 324] width 635 height 414
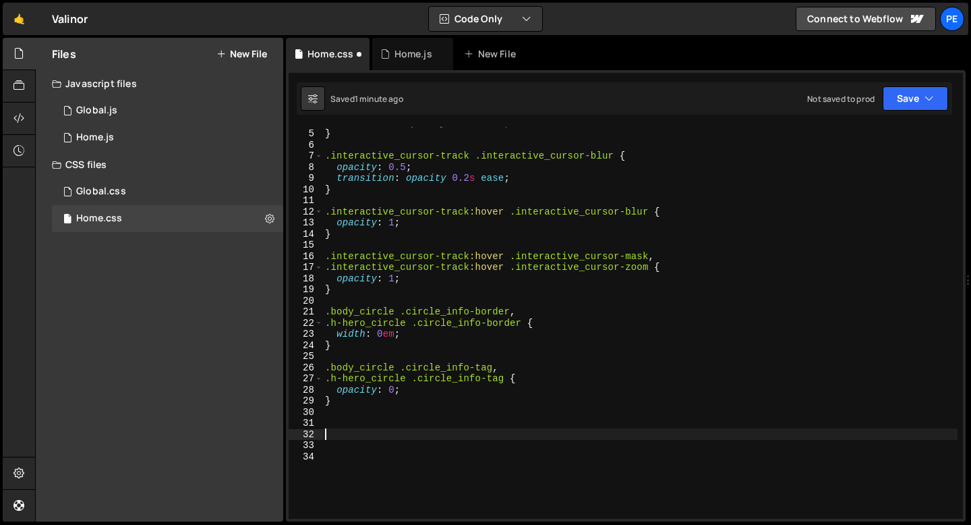
paste textarea "}"
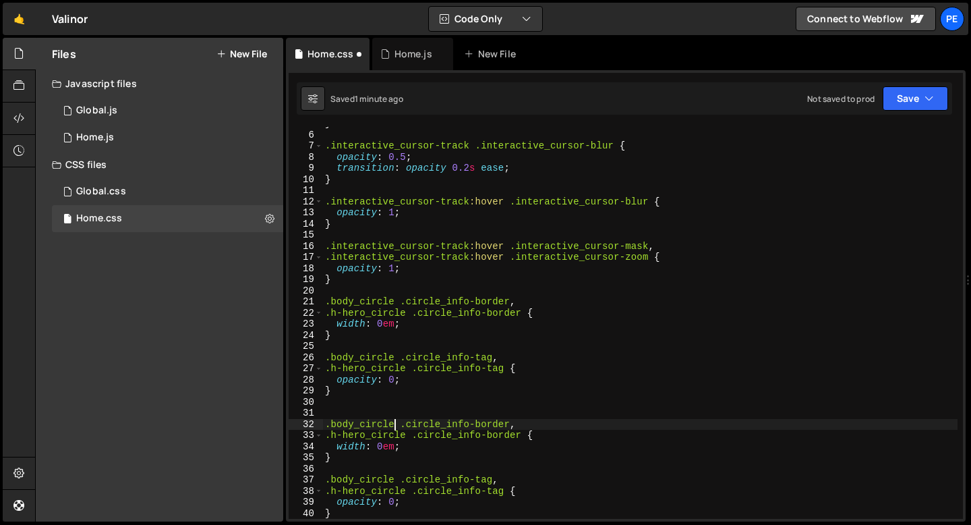
click at [396, 420] on div "} .interactive_cursor-track .interactive_cursor-blur { opacity : 0.5 ; transiti…" at bounding box center [639, 325] width 635 height 414
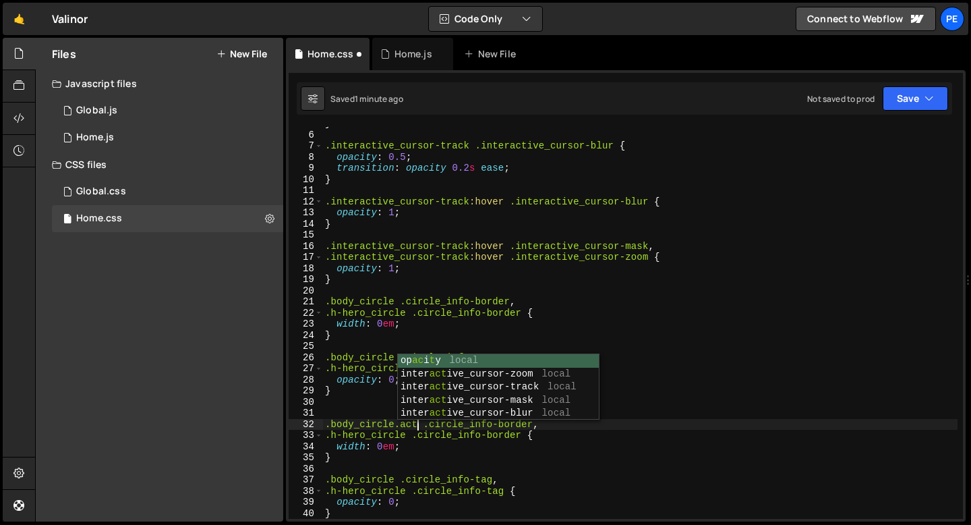
scroll to position [0, 7]
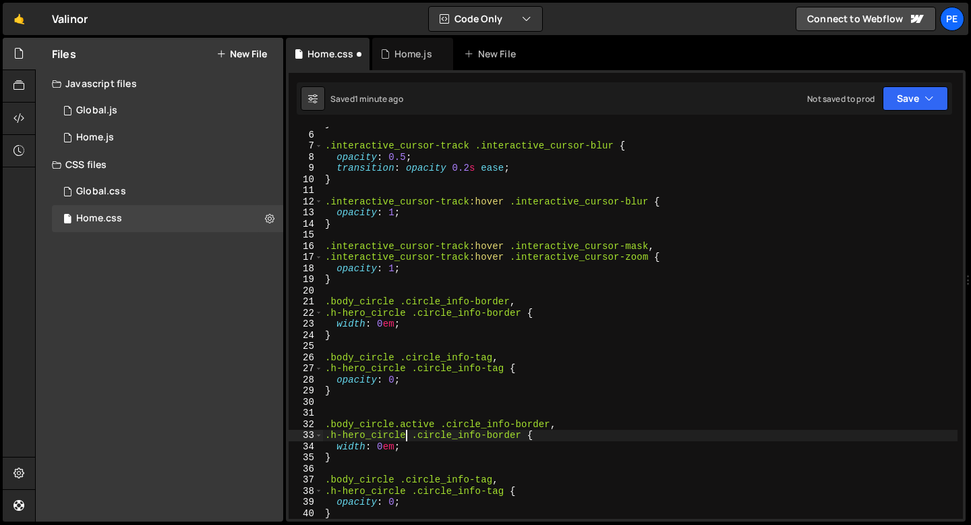
click at [405, 436] on div "} .interactive_cursor-track .interactive_cursor-blur { opacity : 0.5 ; transiti…" at bounding box center [639, 325] width 635 height 414
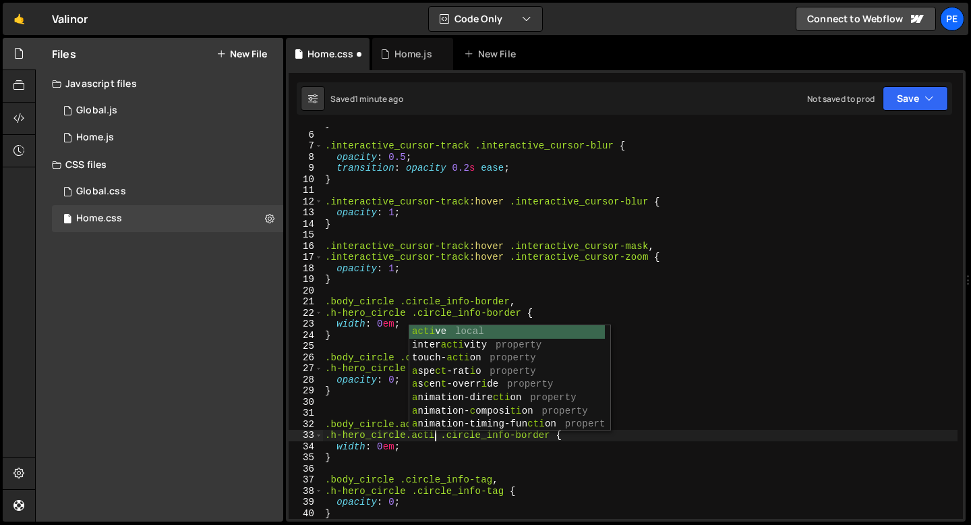
scroll to position [0, 8]
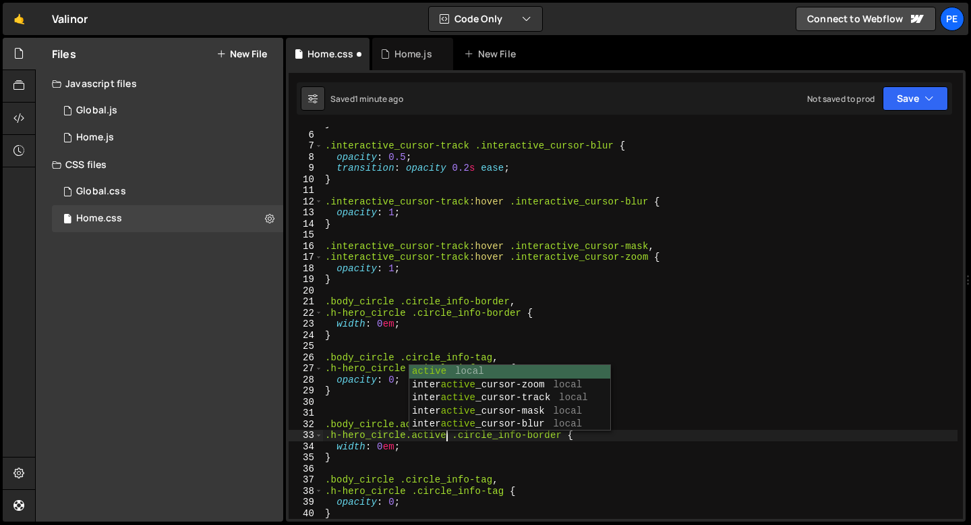
click at [395, 477] on div "} .interactive_cursor-track .interactive_cursor-blur { opacity : 0.5 ; transiti…" at bounding box center [639, 325] width 635 height 414
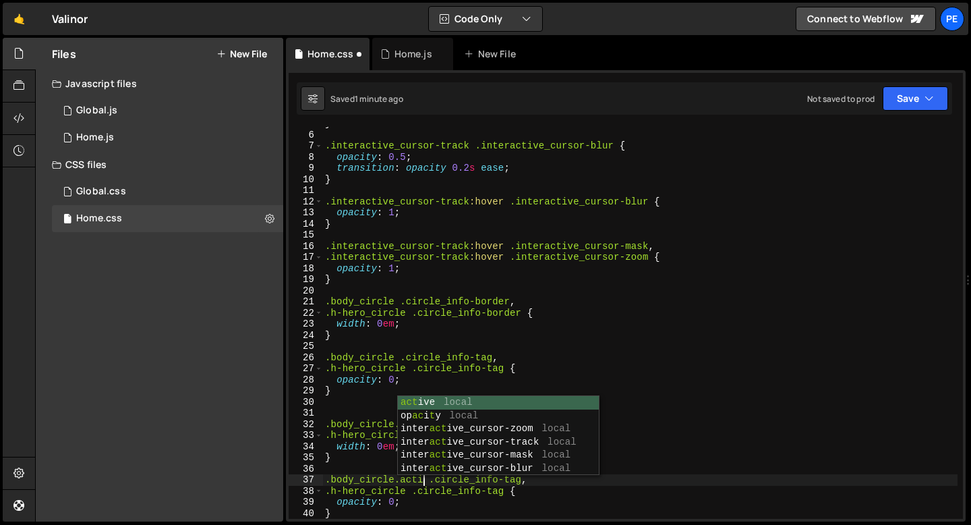
scroll to position [0, 7]
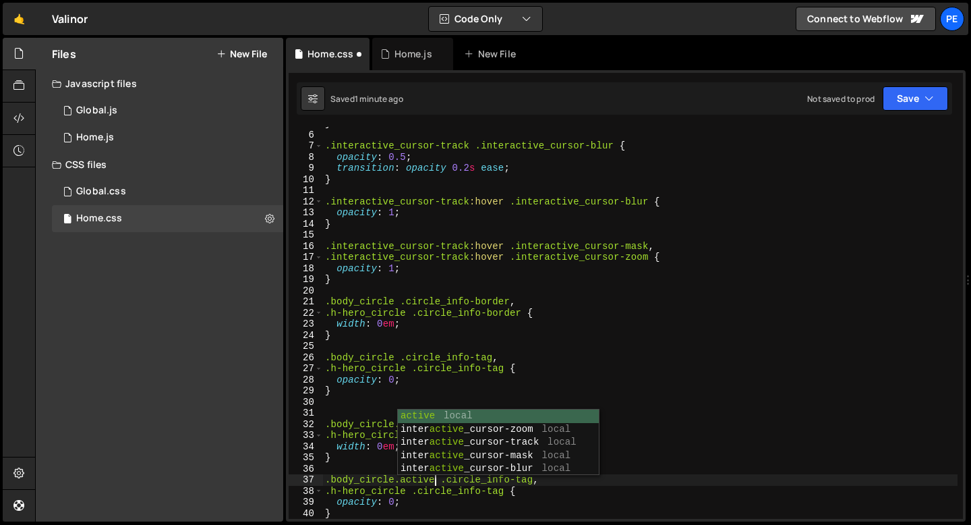
click at [407, 490] on div "} .interactive_cursor-track .interactive_cursor-blur { opacity : 0.5 ; transiti…" at bounding box center [639, 325] width 635 height 414
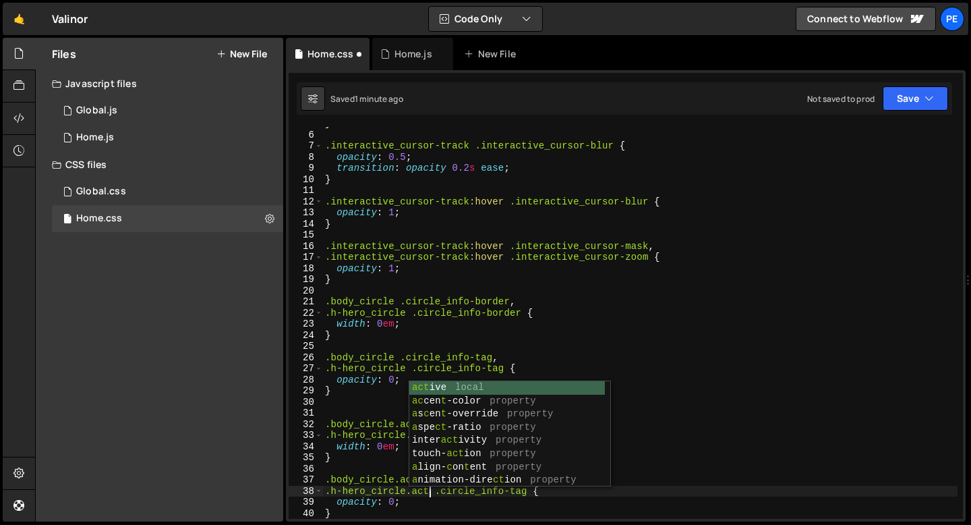
type textarea ".h-hero_circle.active .circle_info-tag {"
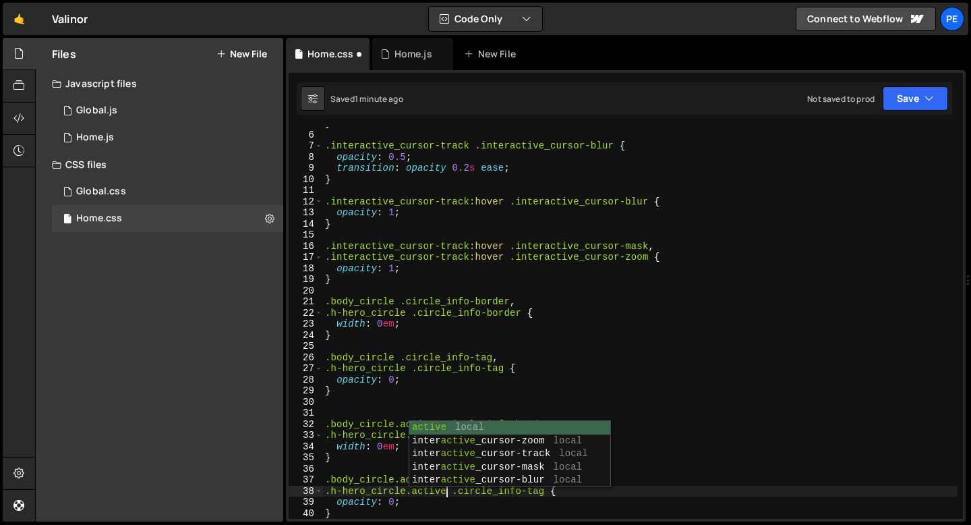
click at [381, 465] on div "} .interactive_cursor-track .interactive_cursor-blur { opacity : 0.5 ; transiti…" at bounding box center [639, 325] width 635 height 414
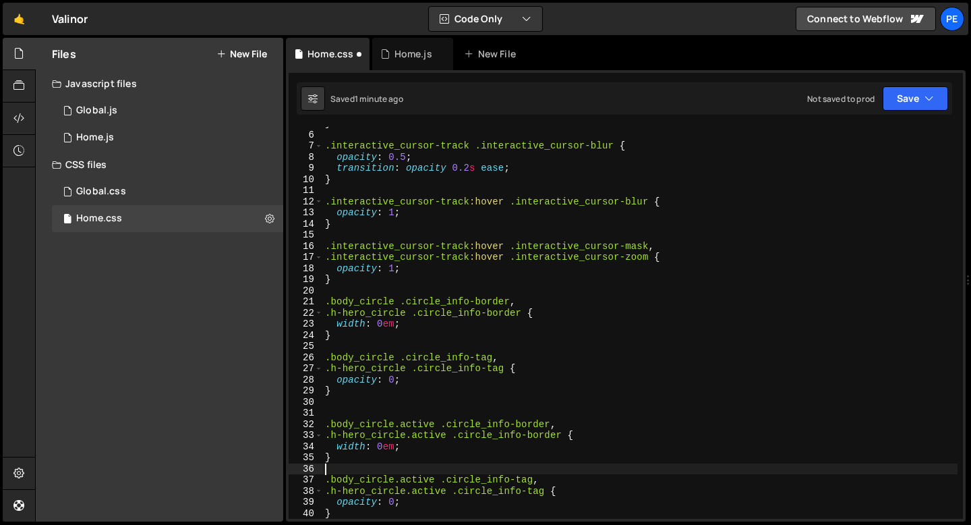
scroll to position [0, 0]
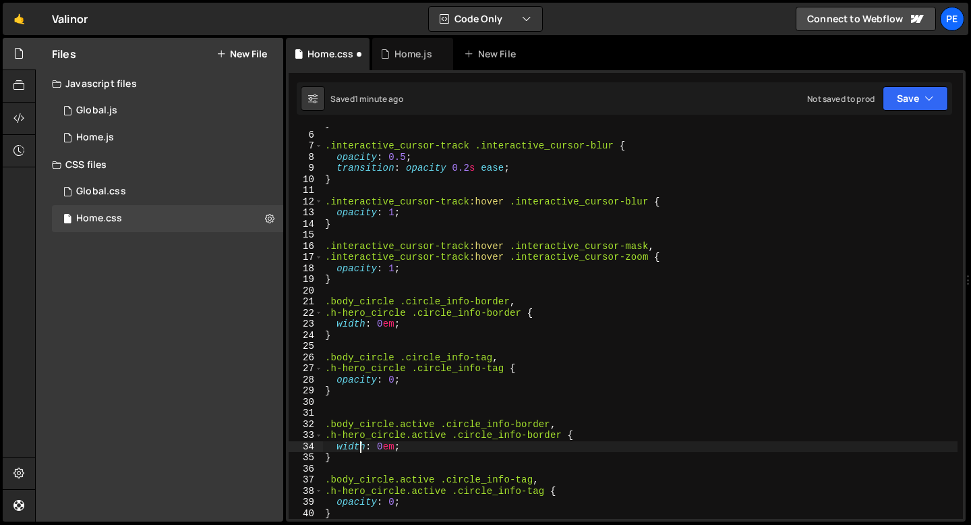
click at [360, 447] on div "} .interactive_cursor-track .interactive_cursor-blur { opacity : 0.5 ; transiti…" at bounding box center [639, 325] width 635 height 414
click at [380, 446] on div "} .interactive_cursor-track .interactive_cursor-blur { opacity : 0.5 ; transiti…" at bounding box center [639, 325] width 635 height 414
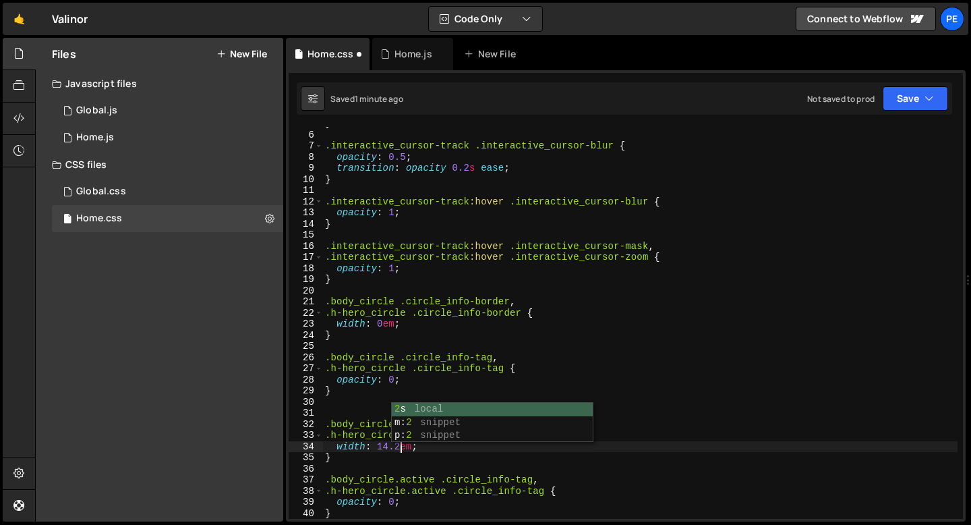
scroll to position [0, 5]
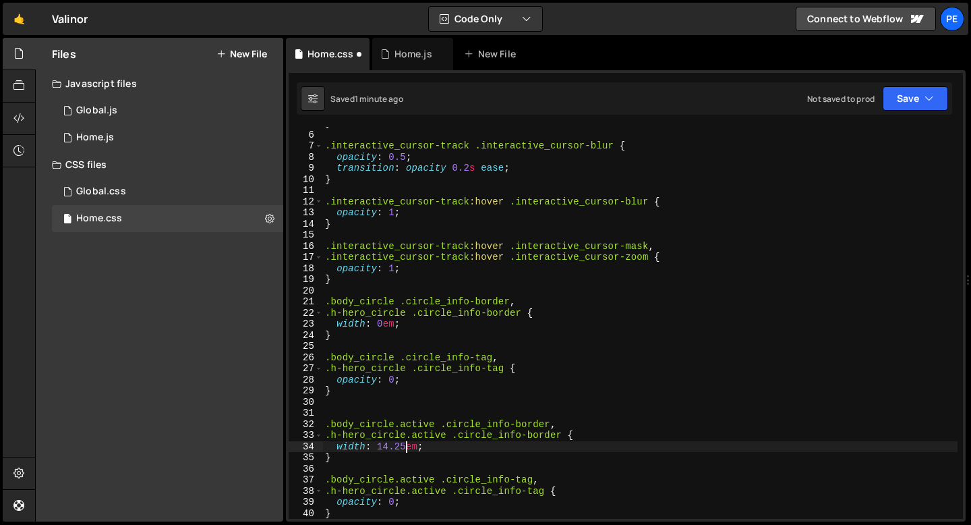
click at [393, 503] on div "} .interactive_cursor-track .interactive_cursor-blur { opacity : 0.5 ; transiti…" at bounding box center [639, 325] width 635 height 414
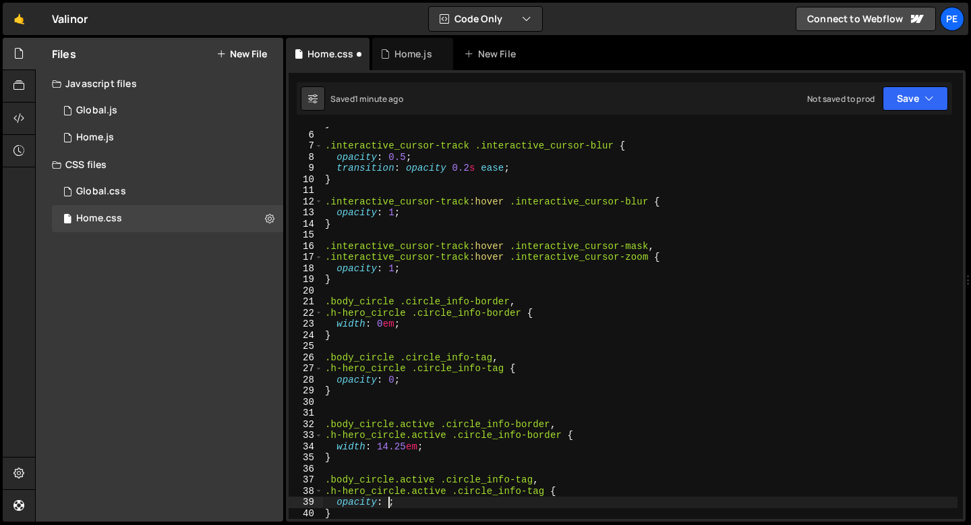
type textarea "opacity: 1;"
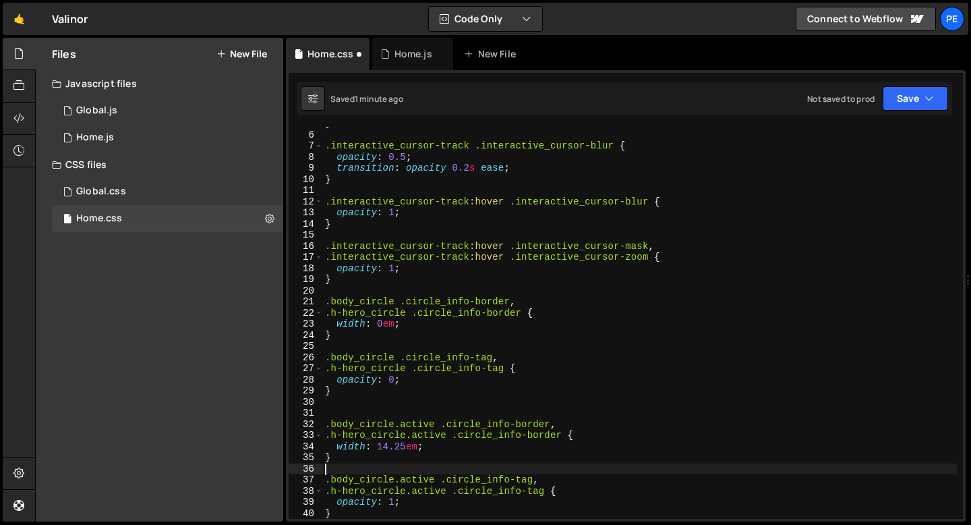
click at [354, 467] on div "} .interactive_cursor-track .interactive_cursor-blur { opacity : 0.5 ; transiti…" at bounding box center [639, 325] width 635 height 414
click at [415, 320] on div "} .interactive_cursor-track .interactive_cursor-blur { opacity : 0.5 ; transiti…" at bounding box center [639, 325] width 635 height 414
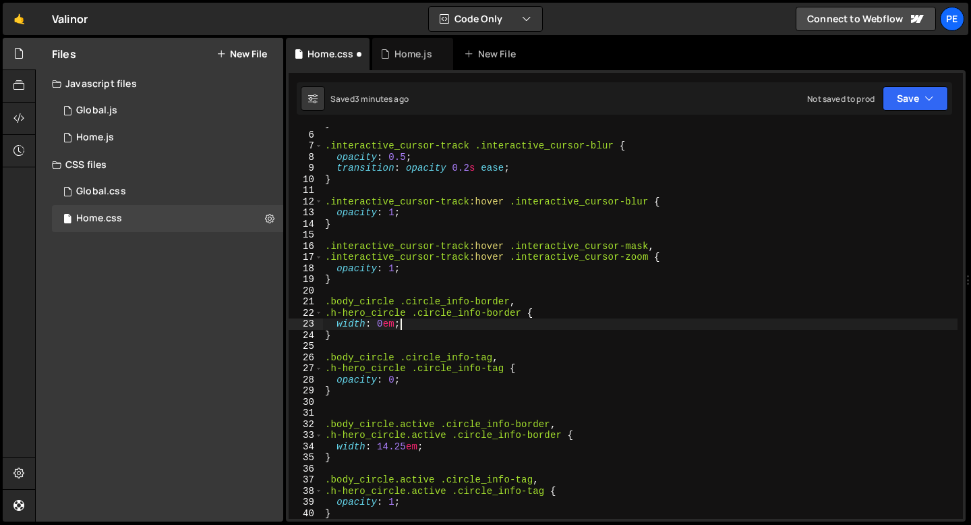
click at [490, 267] on div "} .interactive_cursor-track .interactive_cursor-blur { opacity : 0.5 ; transiti…" at bounding box center [639, 325] width 635 height 414
type textarea "opacity: 1;"
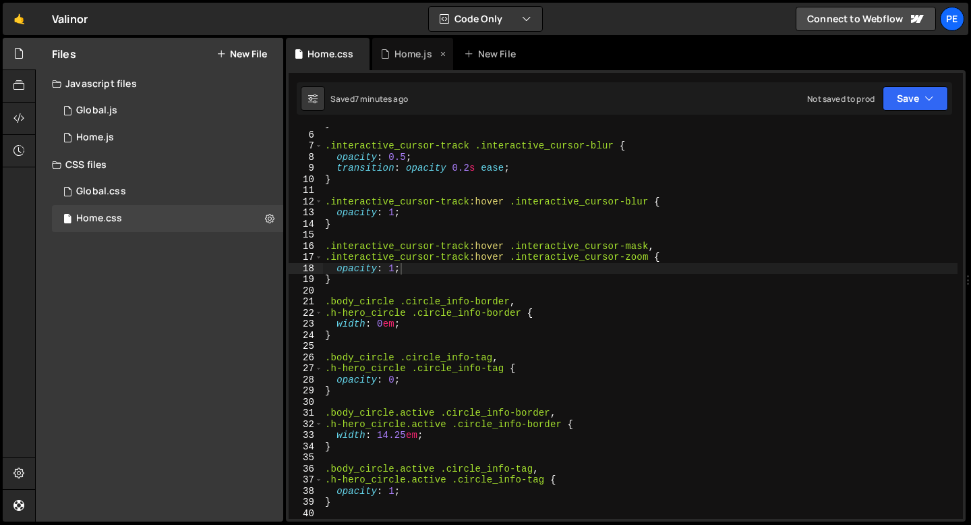
click at [398, 69] on div "Home.js" at bounding box center [412, 54] width 81 height 32
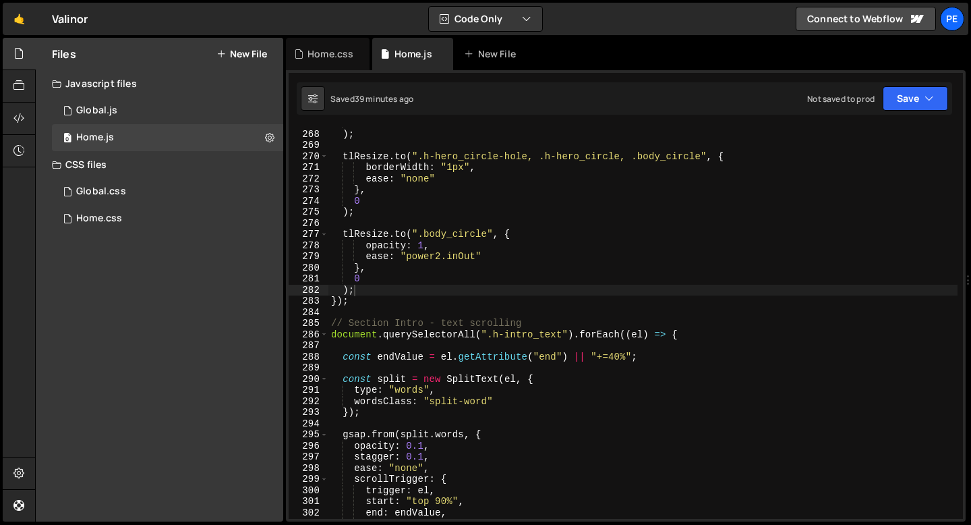
scroll to position [2975, 0]
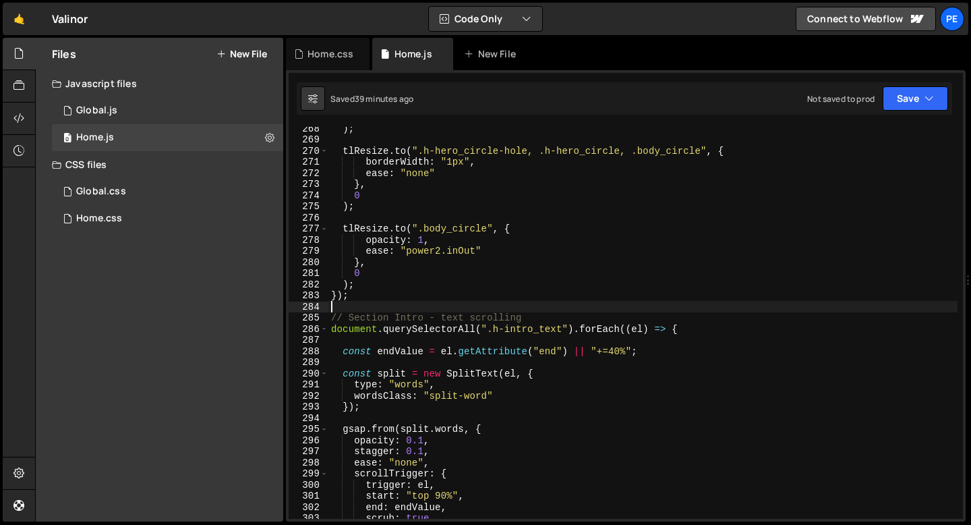
click at [387, 303] on div ") ; tlResize . to ( ".h-hero_circle-hole, .h-hero_circle, .body_circle" , { bor…" at bounding box center [643, 330] width 629 height 414
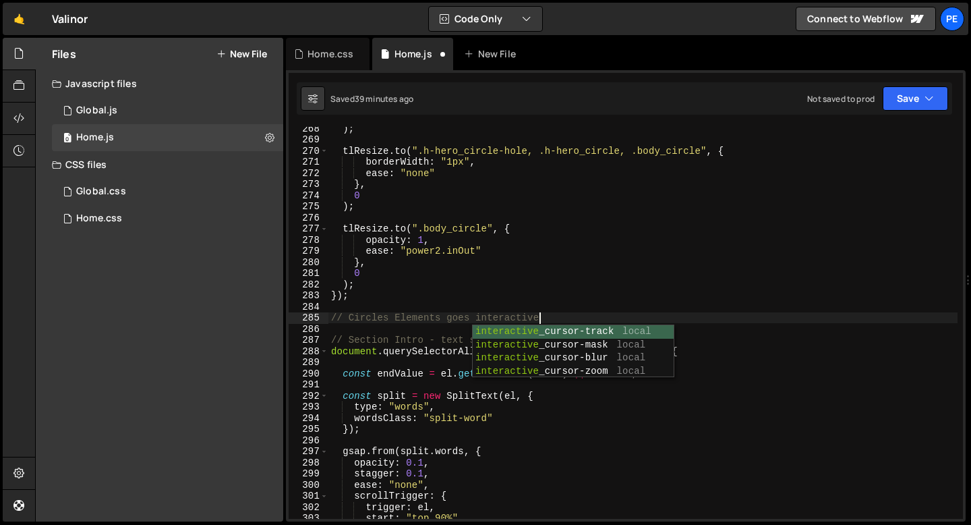
scroll to position [0, 14]
type textarea "// Circles Elements goes interactive"
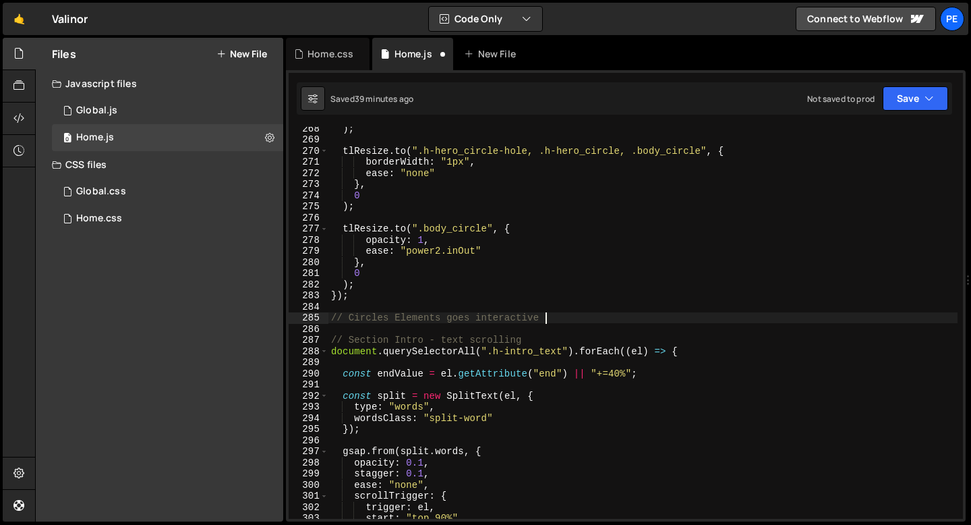
scroll to position [0, 0]
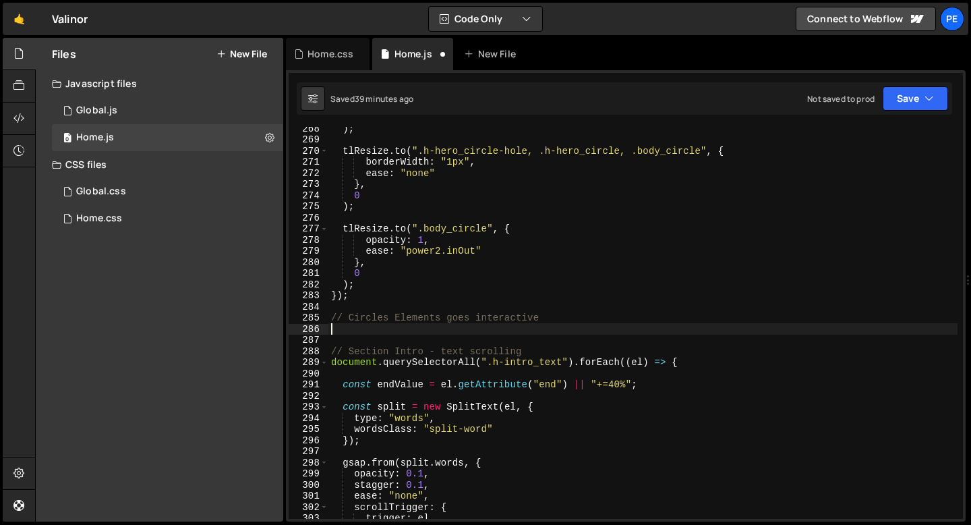
paste textarea "});"
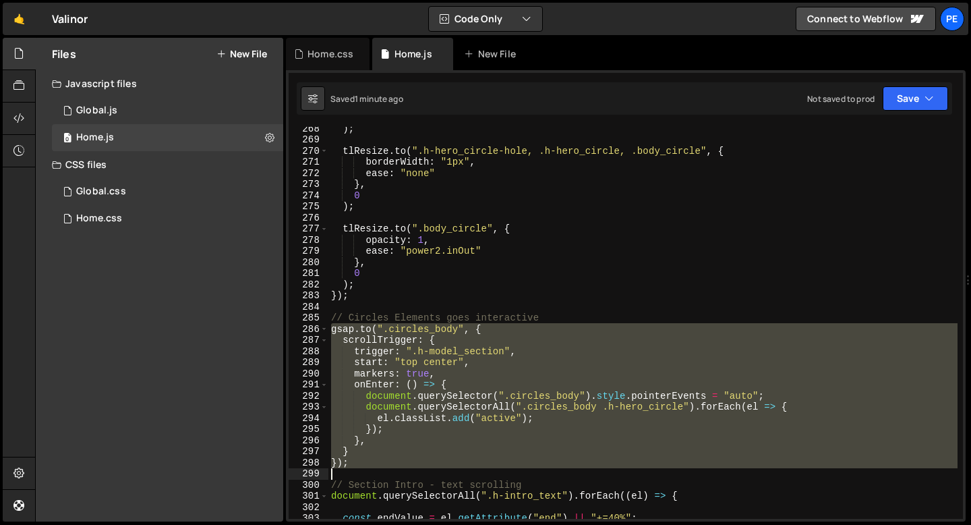
drag, startPoint x: 333, startPoint y: 330, endPoint x: 362, endPoint y: 469, distance: 141.8
click at [361, 468] on div ") ; tlResize . to ( ".h-hero_circle-hole, .h-hero_circle, .body_circle" , { bor…" at bounding box center [643, 330] width 629 height 414
paste textarea
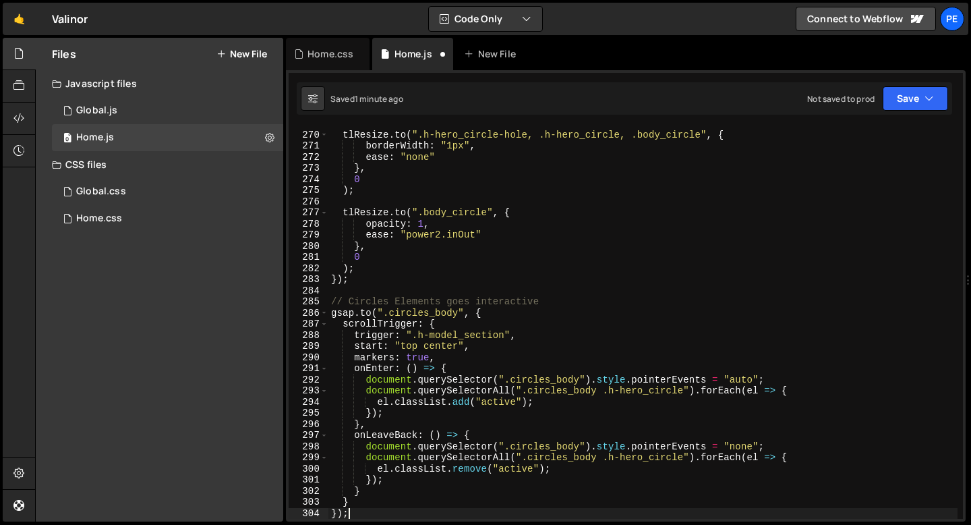
scroll to position [2992, 0]
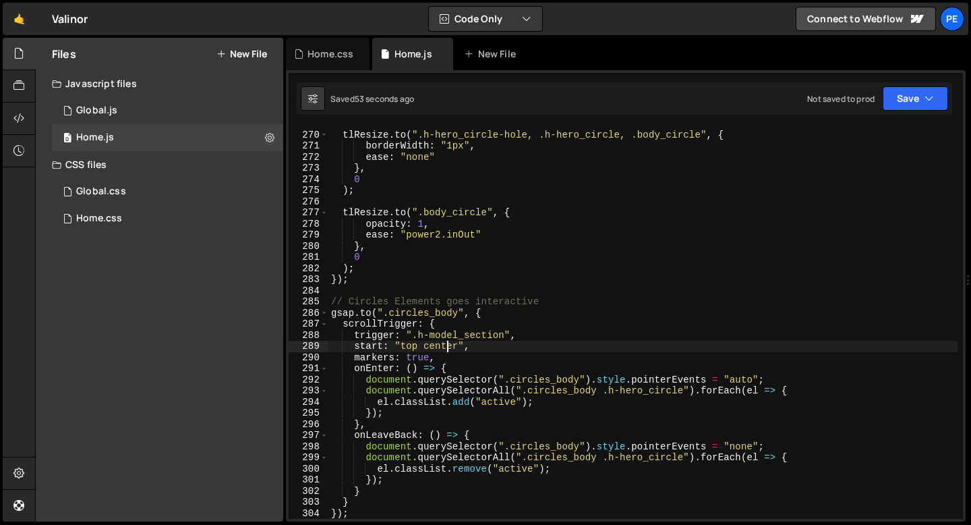
click at [446, 348] on div "tlResize . to ( ".h-hero_circle-hole, .h-hero_circle, .body_circle" , { borderW…" at bounding box center [643, 325] width 629 height 414
click at [445, 348] on div "tlResize . to ( ".h-hero_circle-hole, .h-hero_circle, .body_circle" , { borderW…" at bounding box center [643, 325] width 629 height 414
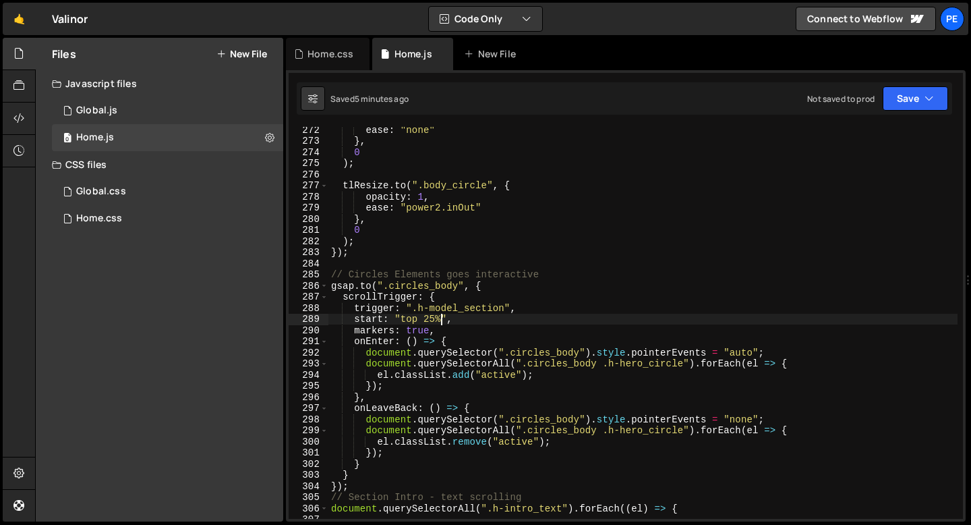
scroll to position [3019, 0]
click at [355, 488] on div "ease : "none" } , 0 ) ; tlResize . to ( ".body_circle" , { opacity : 1 , ease :…" at bounding box center [643, 331] width 629 height 414
type textarea "});"
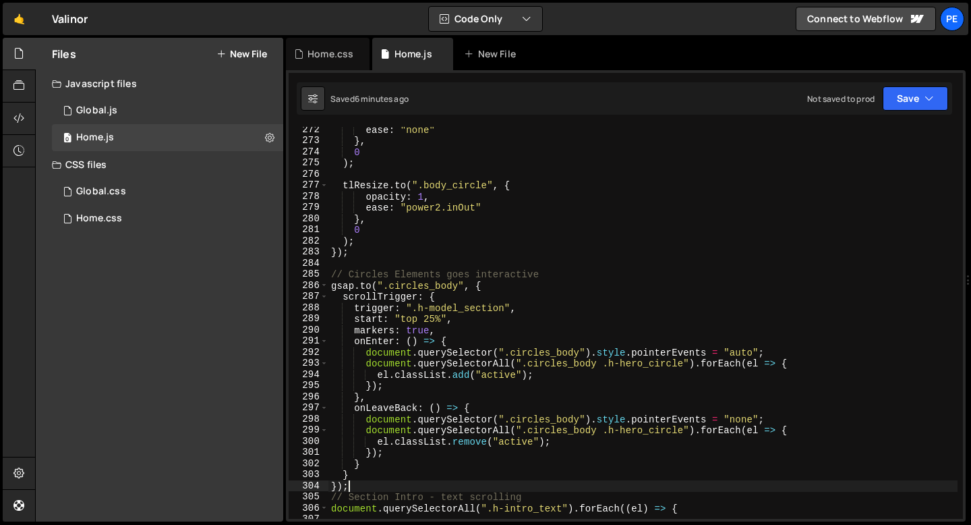
scroll to position [0, 0]
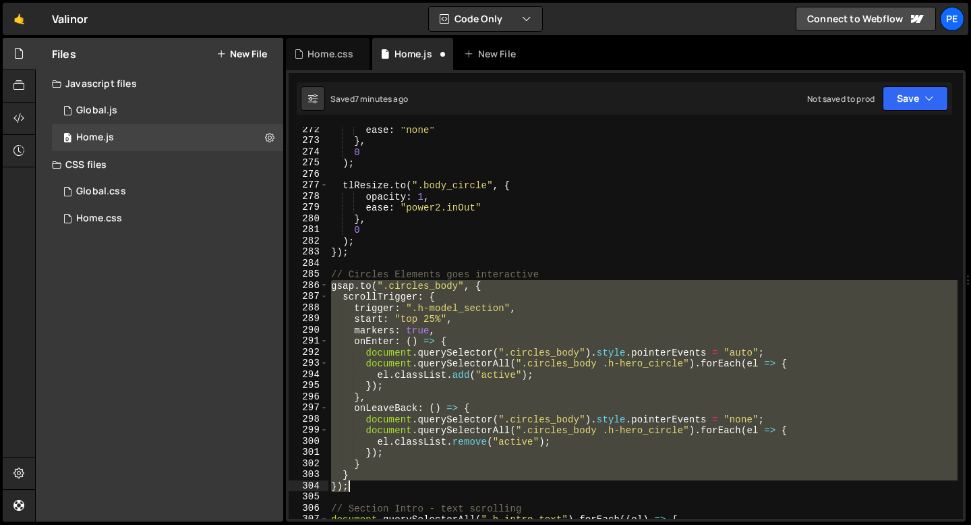
drag, startPoint x: 331, startPoint y: 285, endPoint x: 370, endPoint y: 483, distance: 202.0
click at [370, 483] on div "ease : "none" } , 0 ) ; tlResize . to ( ".body_circle" , { opacity : 1 , ease :…" at bounding box center [643, 331] width 629 height 414
paste textarea
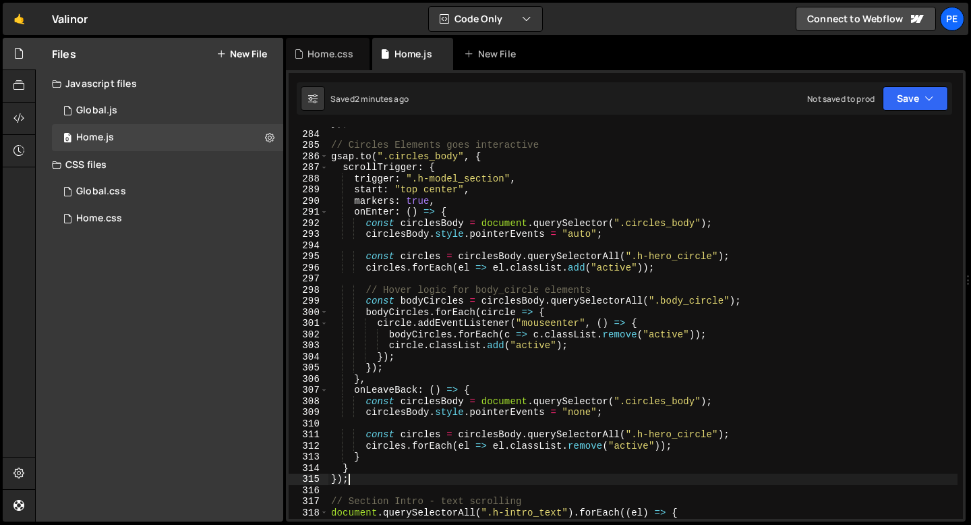
scroll to position [3150, 0]
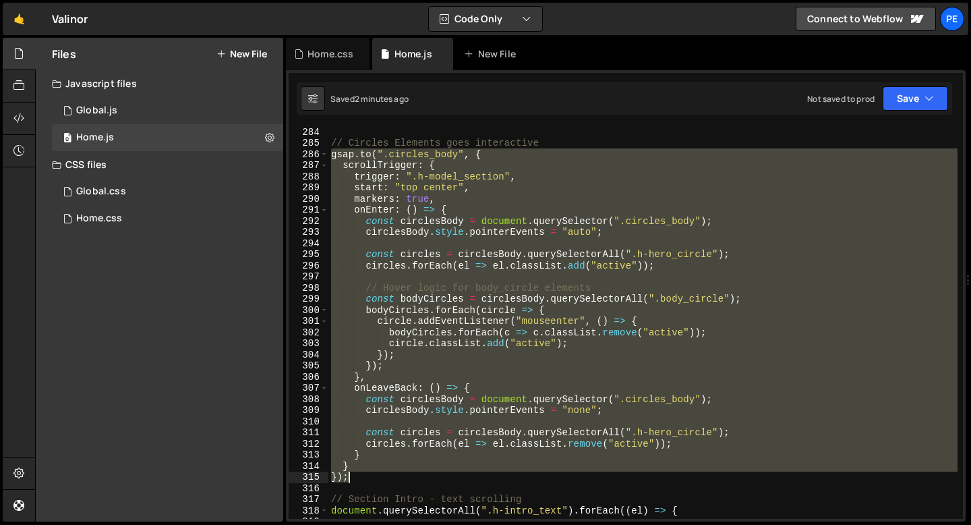
drag, startPoint x: 332, startPoint y: 154, endPoint x: 366, endPoint y: 477, distance: 324.2
click at [366, 476] on div "// Circles Elements goes interactive gsap . to ( ".circles_body" , { scrollTrig…" at bounding box center [643, 333] width 629 height 414
type textarea "} });"
paste textarea
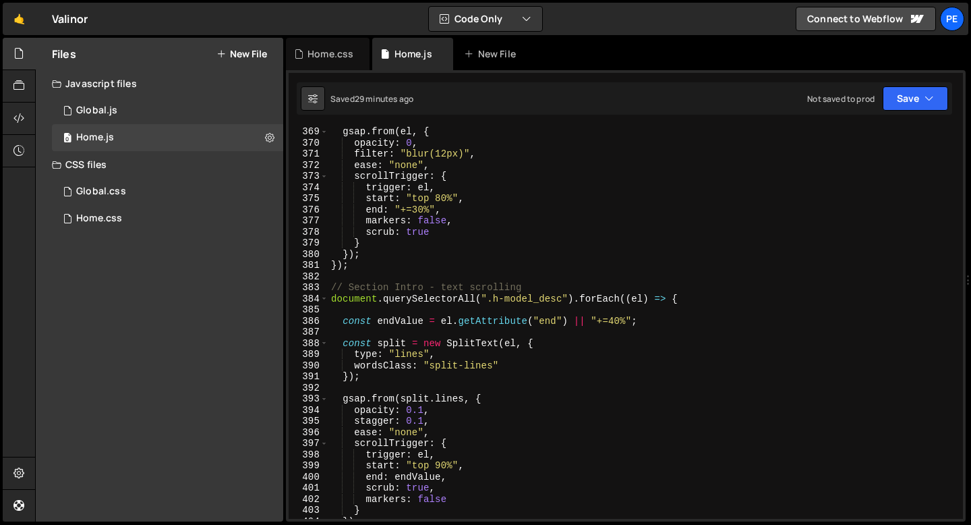
scroll to position [4124, 0]
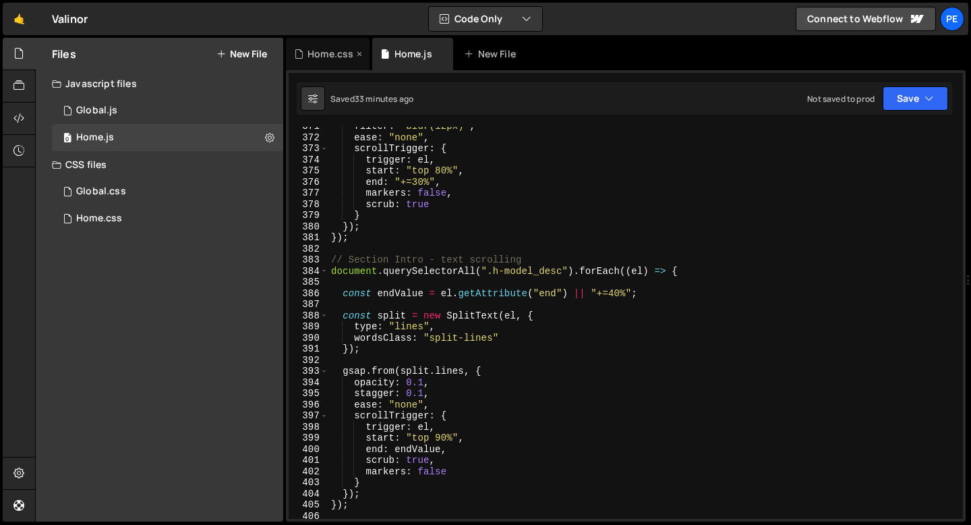
click at [337, 61] on div "Home.css" at bounding box center [328, 54] width 84 height 32
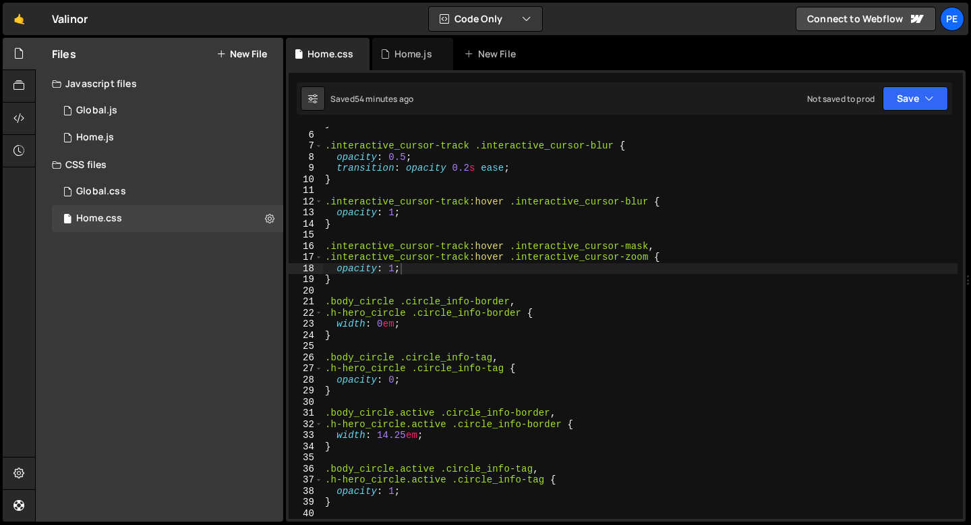
type textarea "width: 0em;"
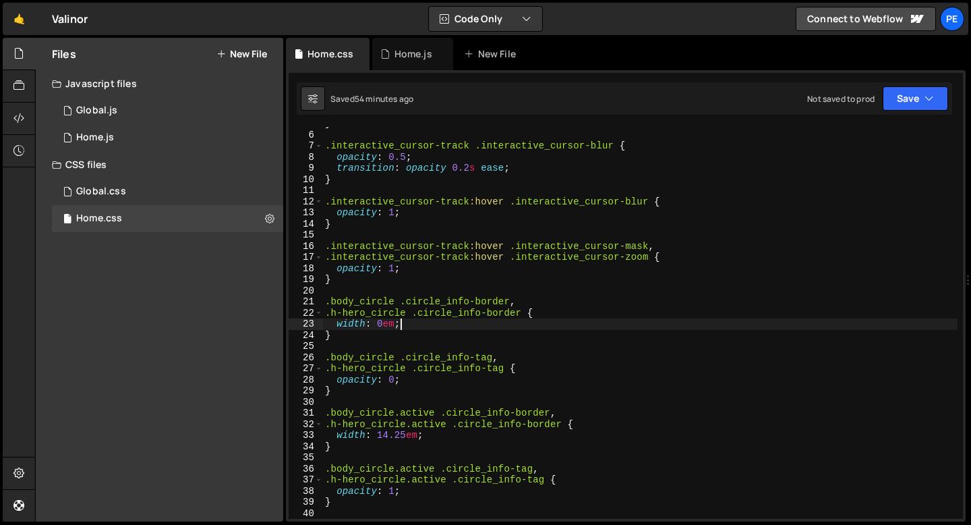
click at [414, 324] on div "} .interactive_cursor-track .interactive_cursor-blur { opacity : 0.5 ; transiti…" at bounding box center [639, 325] width 635 height 414
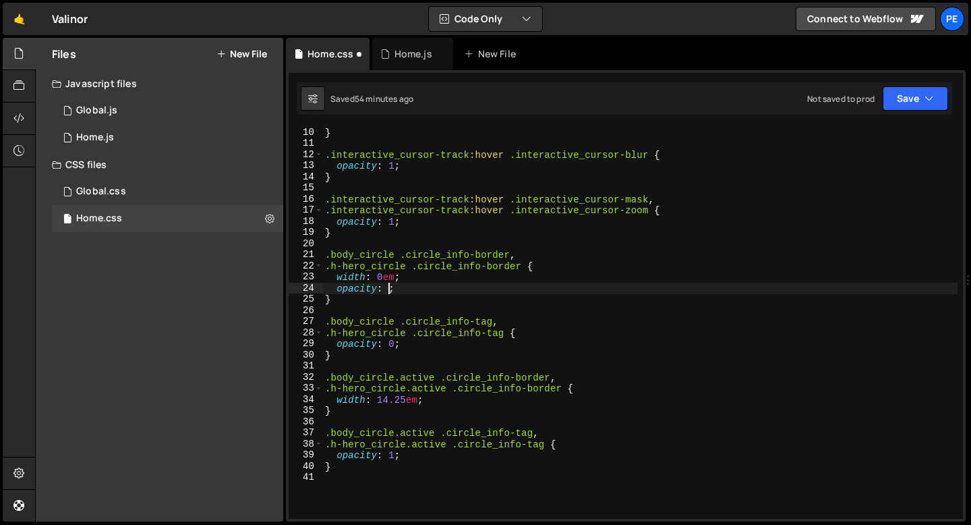
scroll to position [0, 4]
click at [409, 286] on div "} .interactive_cursor-track :hover .interactive_cursor-blur { opacity : 1 ; } .…" at bounding box center [639, 334] width 635 height 414
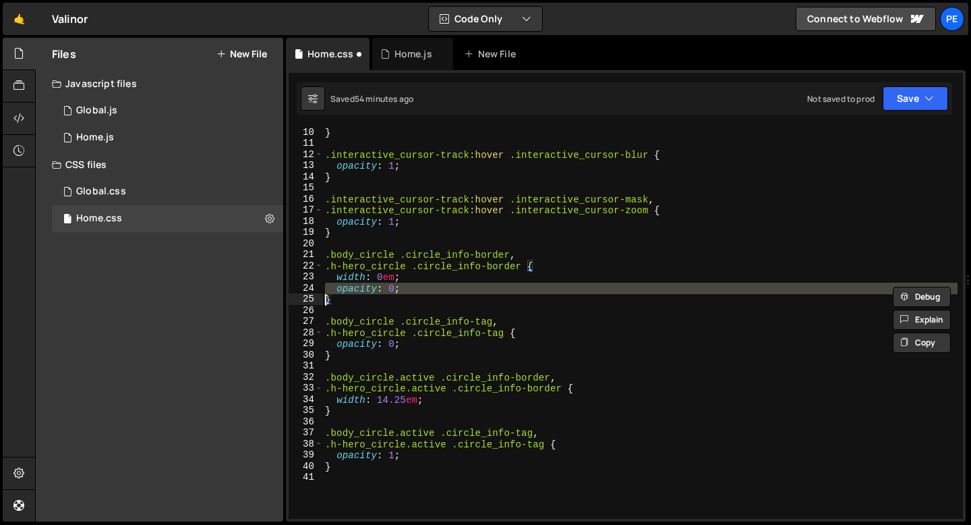
click at [435, 402] on div "} .interactive_cursor-track :hover .interactive_cursor-blur { opacity : 1 ; } .…" at bounding box center [639, 334] width 635 height 414
type textarea "width: 14.25em;"
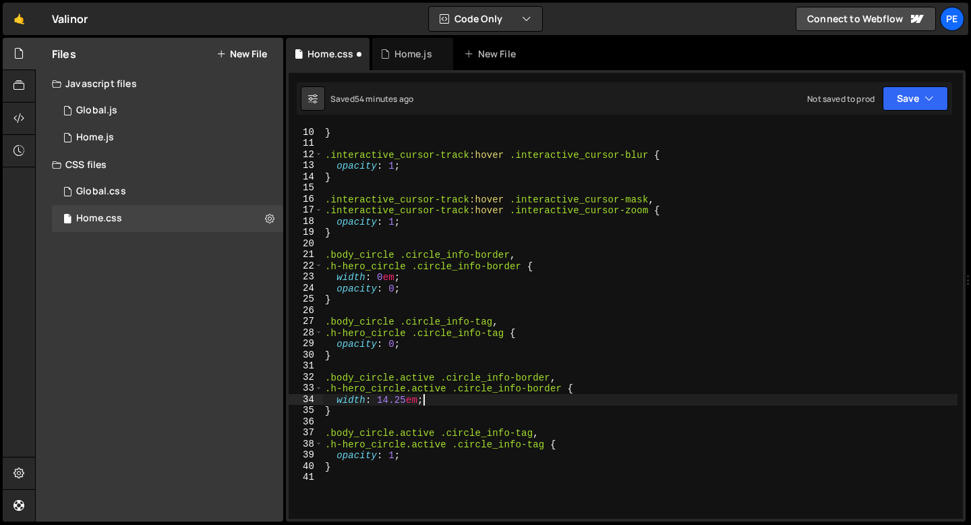
scroll to position [0, 0]
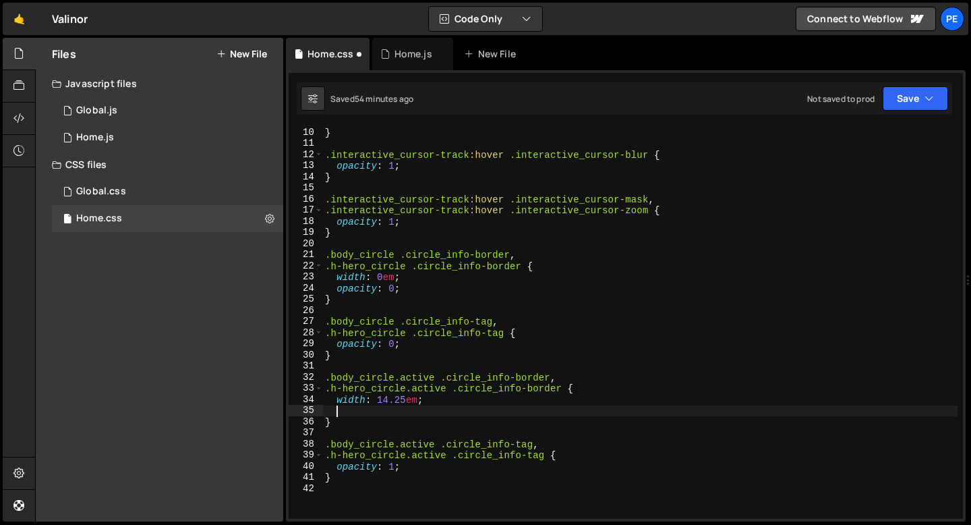
paste textarea
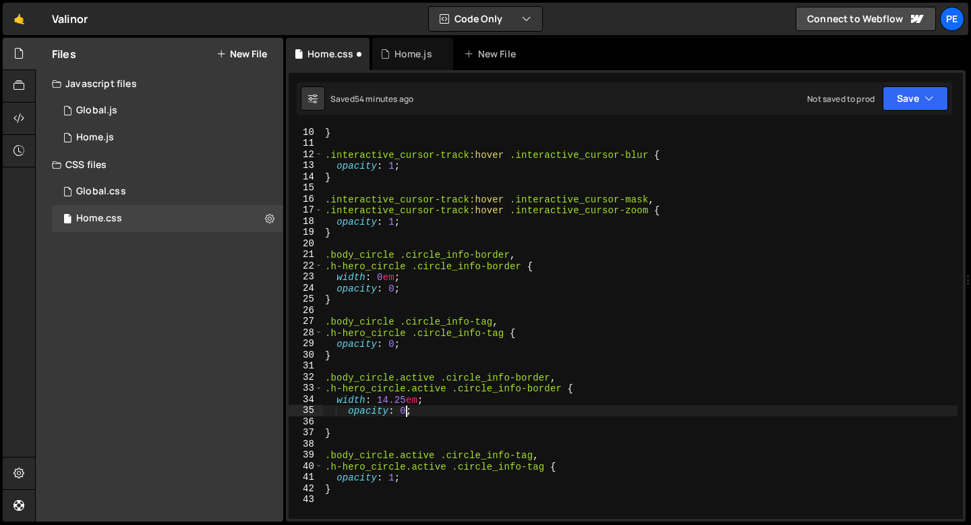
click at [407, 410] on div "} .interactive_cursor-track :hover .interactive_cursor-blur { opacity : 1 ; } .…" at bounding box center [639, 334] width 635 height 414
type textarea "opacity: 1;"
